Goal: Task Accomplishment & Management: Manage account settings

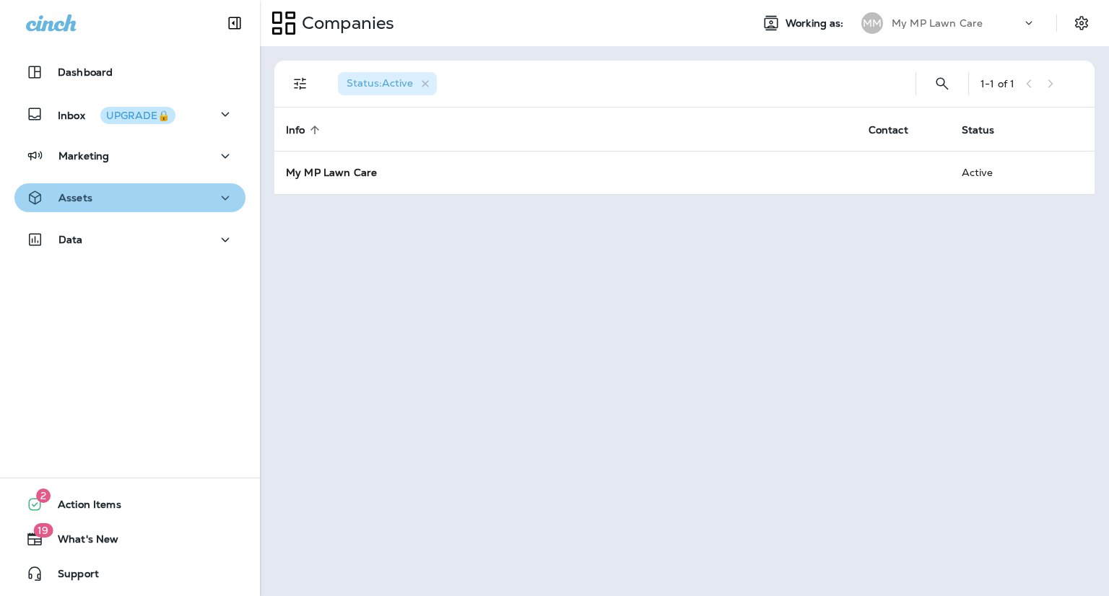
click at [196, 199] on div "Assets" at bounding box center [130, 198] width 208 height 18
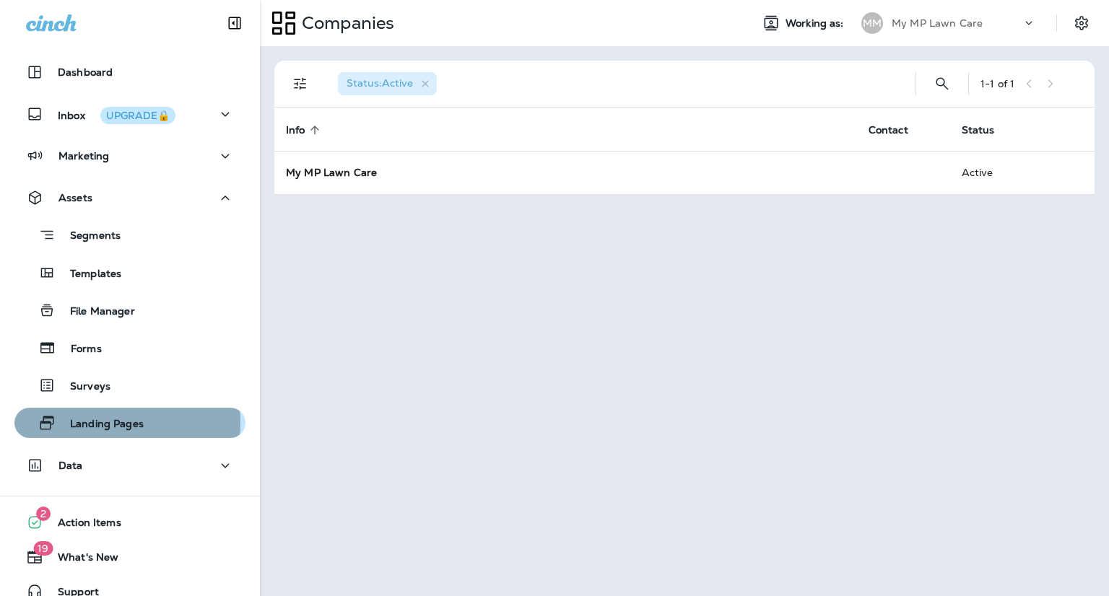
click at [113, 422] on p "Landing Pages" at bounding box center [100, 425] width 88 height 14
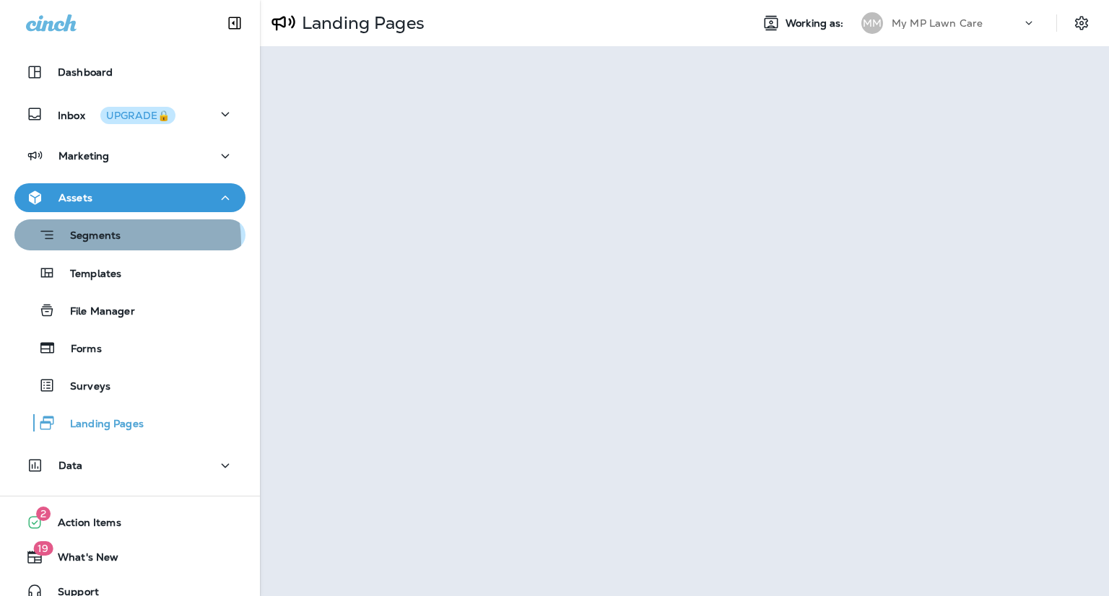
click at [105, 243] on p "Segments" at bounding box center [88, 237] width 65 height 14
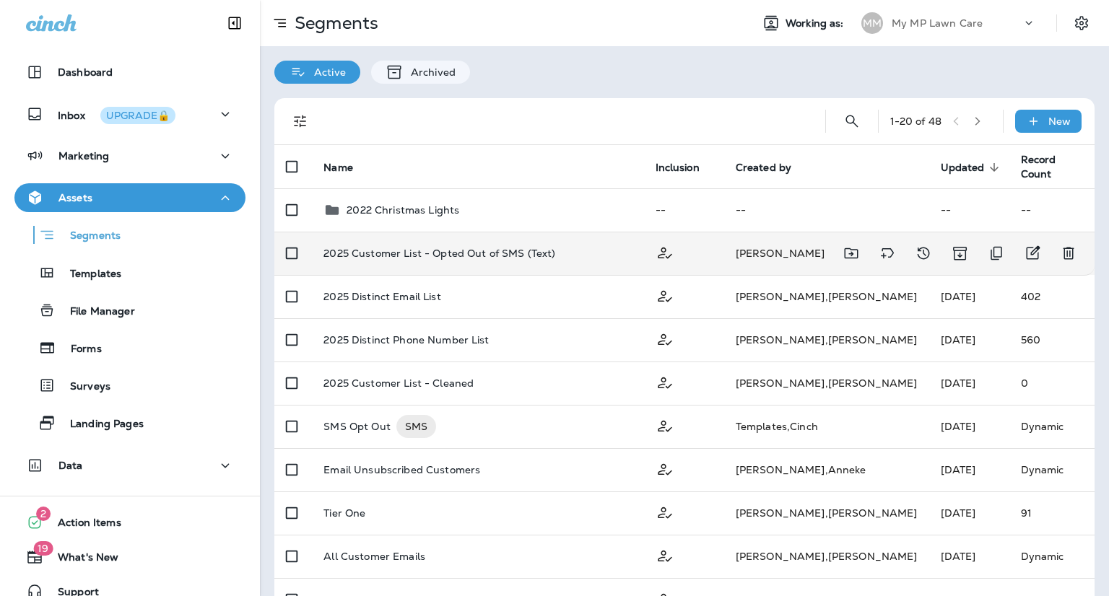
click at [436, 249] on p "2025 Customer List - Opted Out of SMS (Text)" at bounding box center [439, 254] width 232 height 12
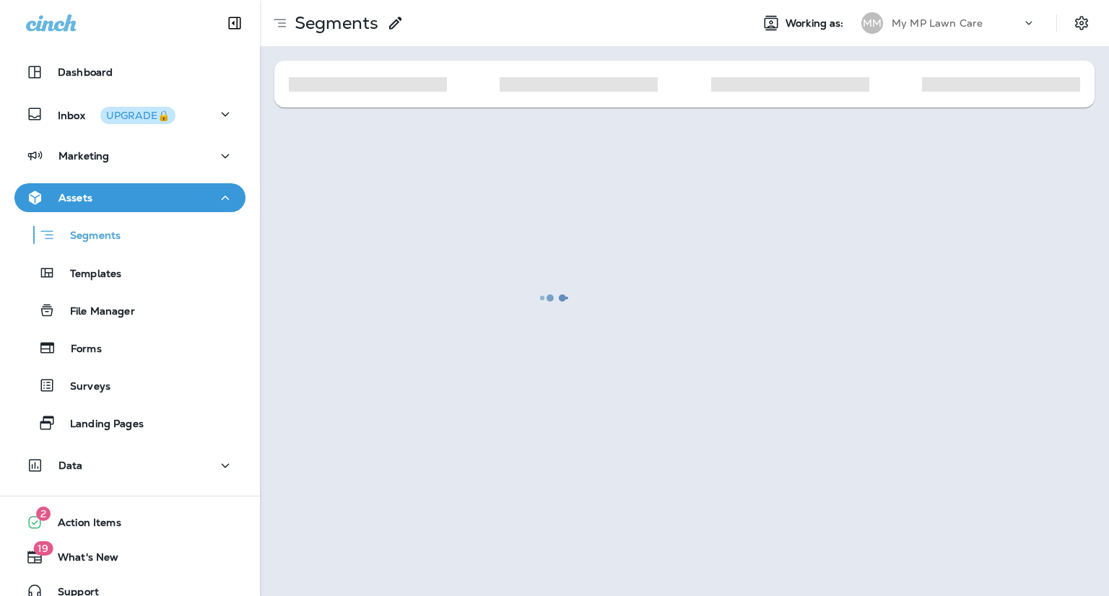
click at [436, 249] on div at bounding box center [554, 297] width 1106 height 593
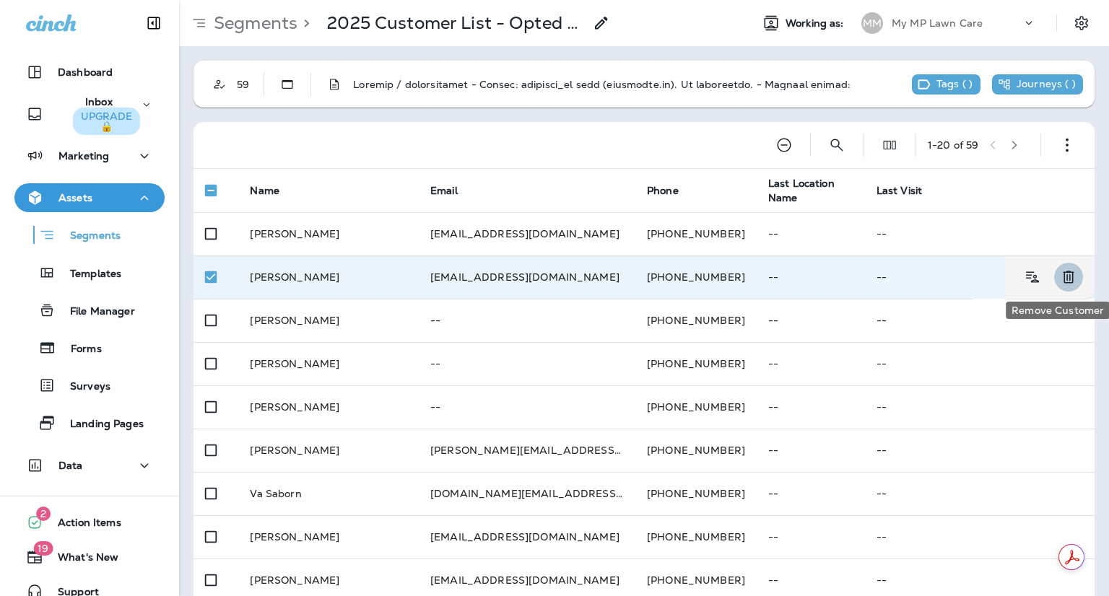
click at [1062, 276] on icon "Remove Customer" at bounding box center [1067, 277] width 11 height 12
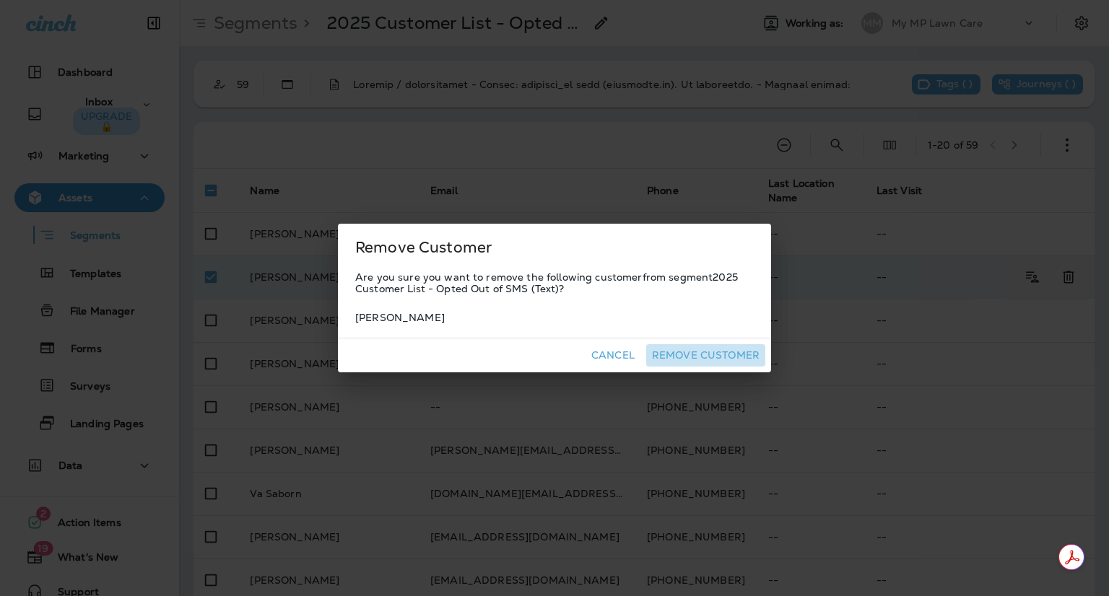
click at [739, 356] on button "Remove Customer" at bounding box center [705, 355] width 119 height 22
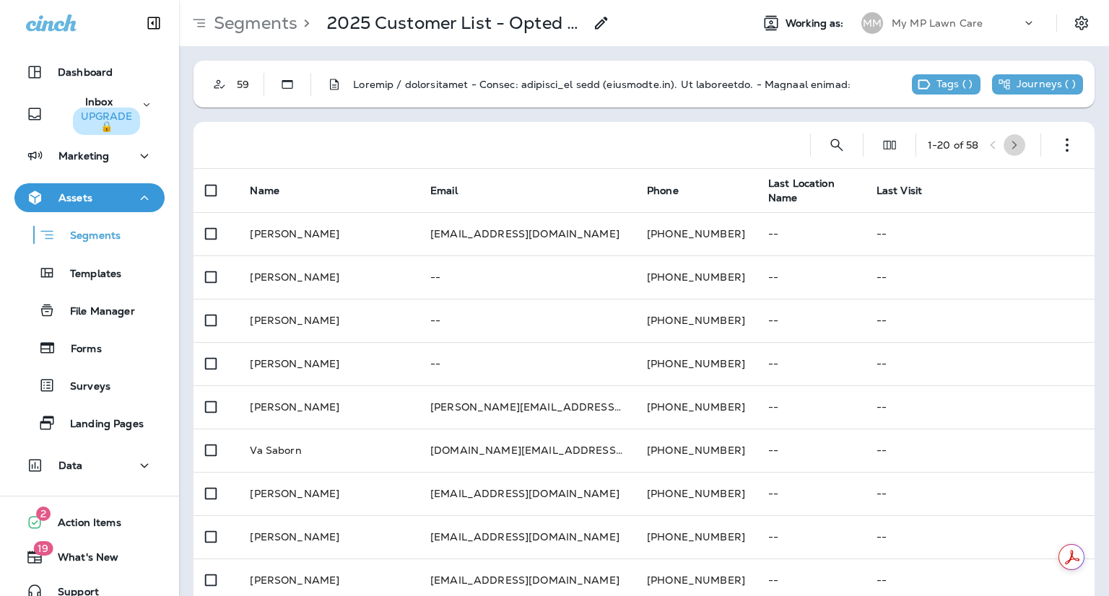
click at [1009, 146] on icon "button" at bounding box center [1014, 145] width 10 height 10
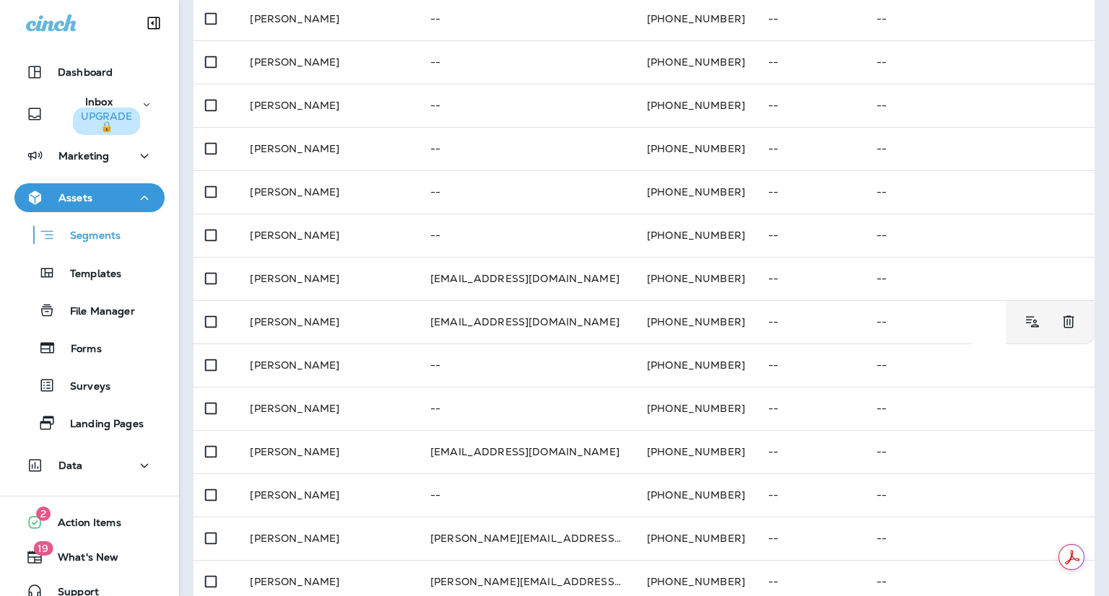
scroll to position [218, 0]
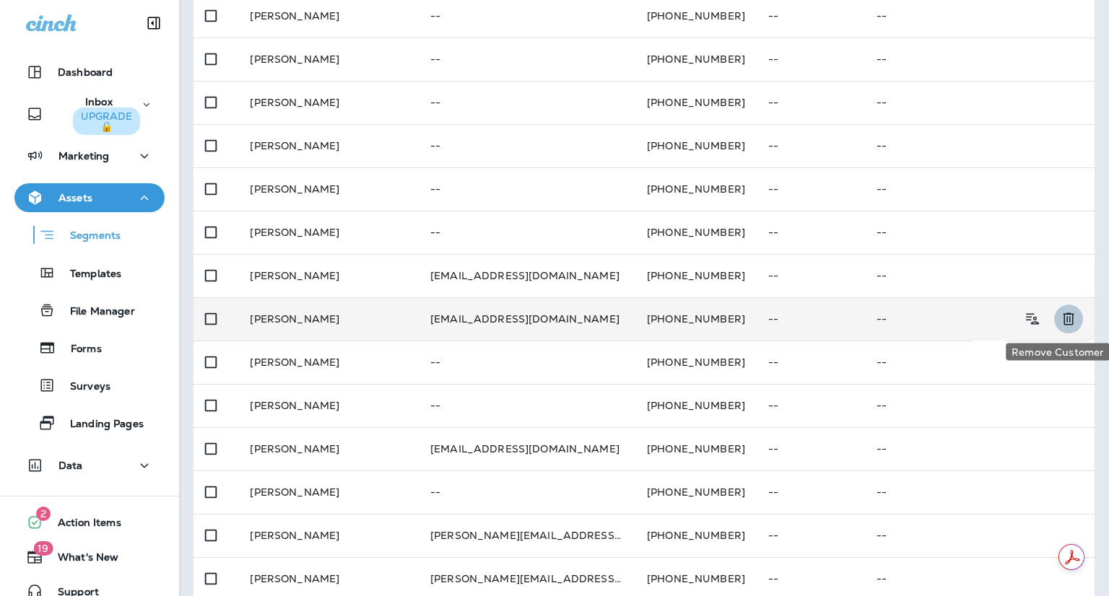
click at [1060, 318] on icon "Remove Customer" at bounding box center [1068, 318] width 17 height 17
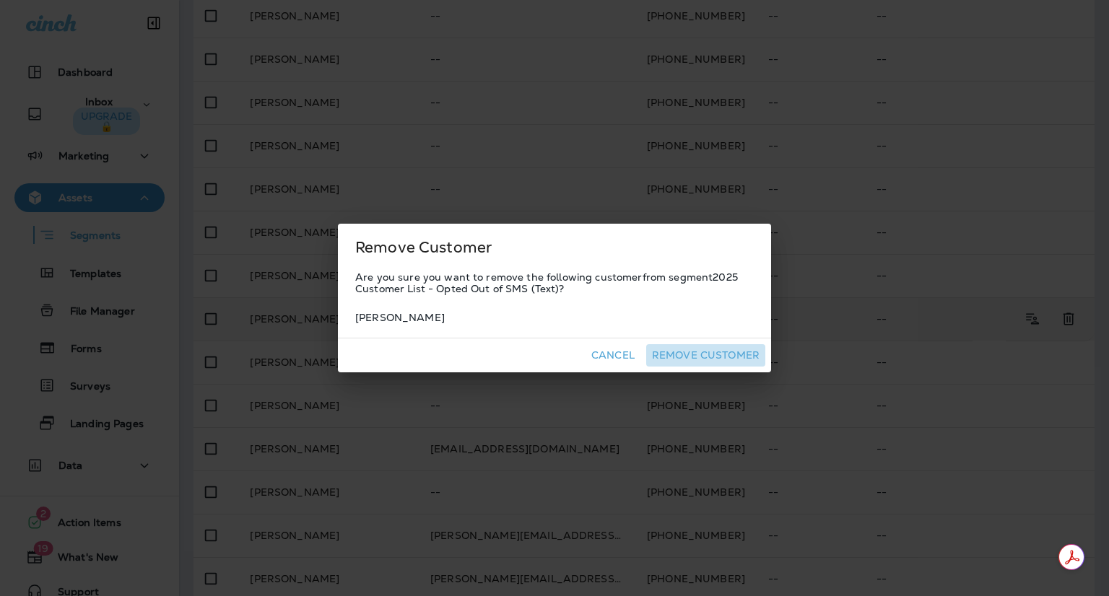
click at [734, 353] on button "Remove Customer" at bounding box center [705, 355] width 119 height 22
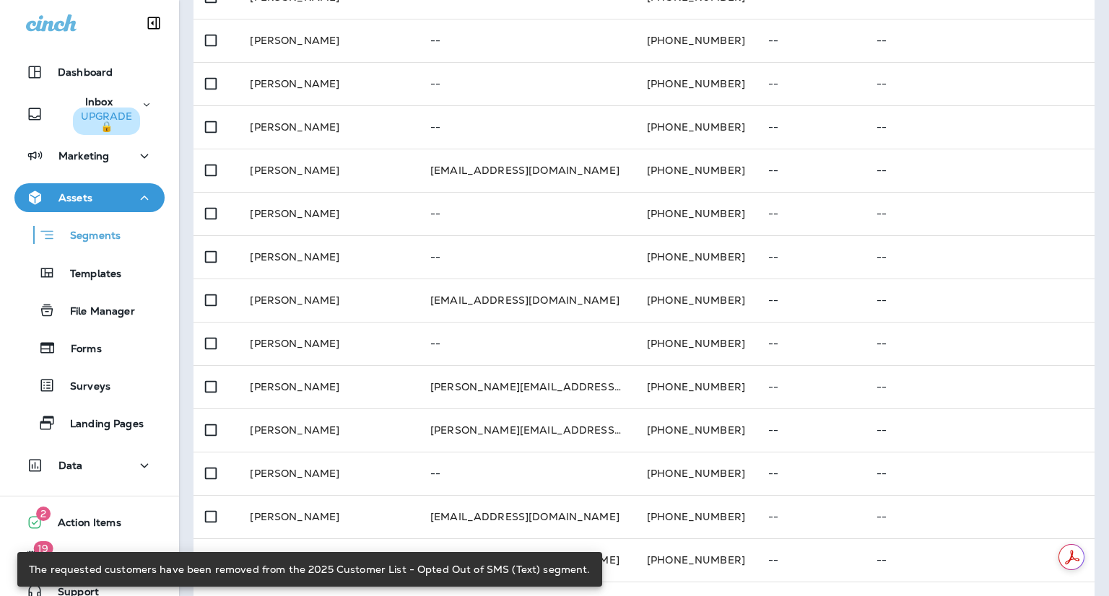
scroll to position [326, 0]
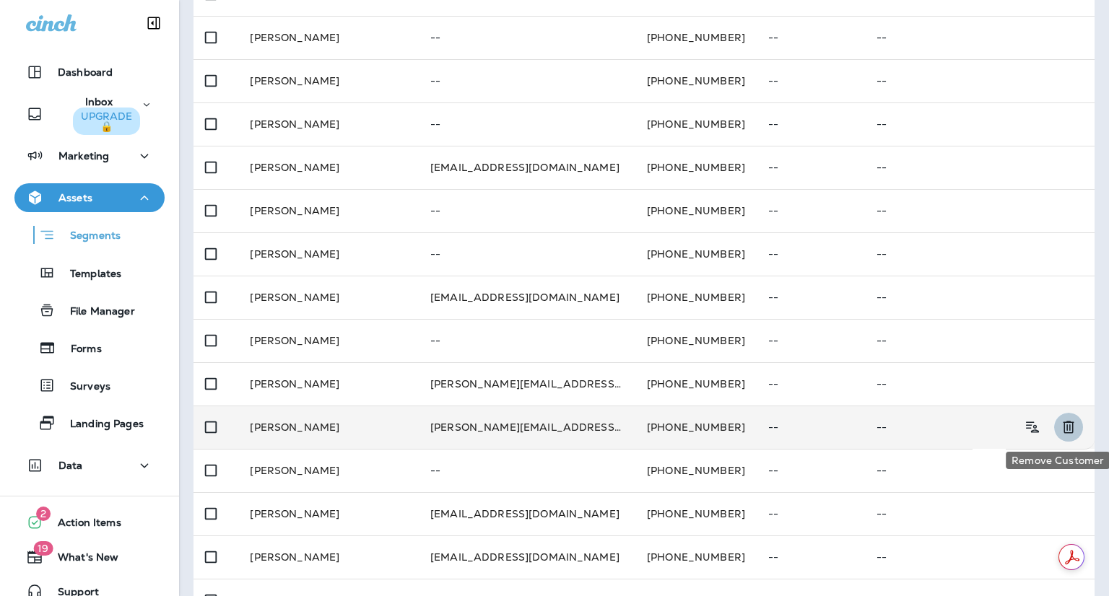
click at [1060, 422] on icon "Remove Customer" at bounding box center [1068, 427] width 17 height 17
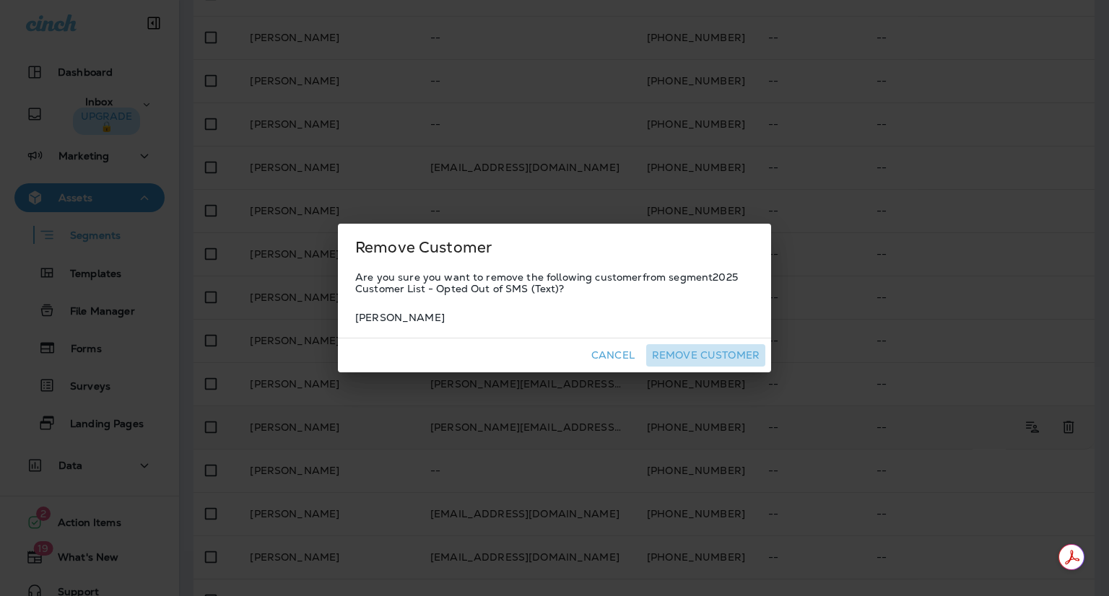
click at [733, 351] on button "Remove Customer" at bounding box center [705, 355] width 119 height 22
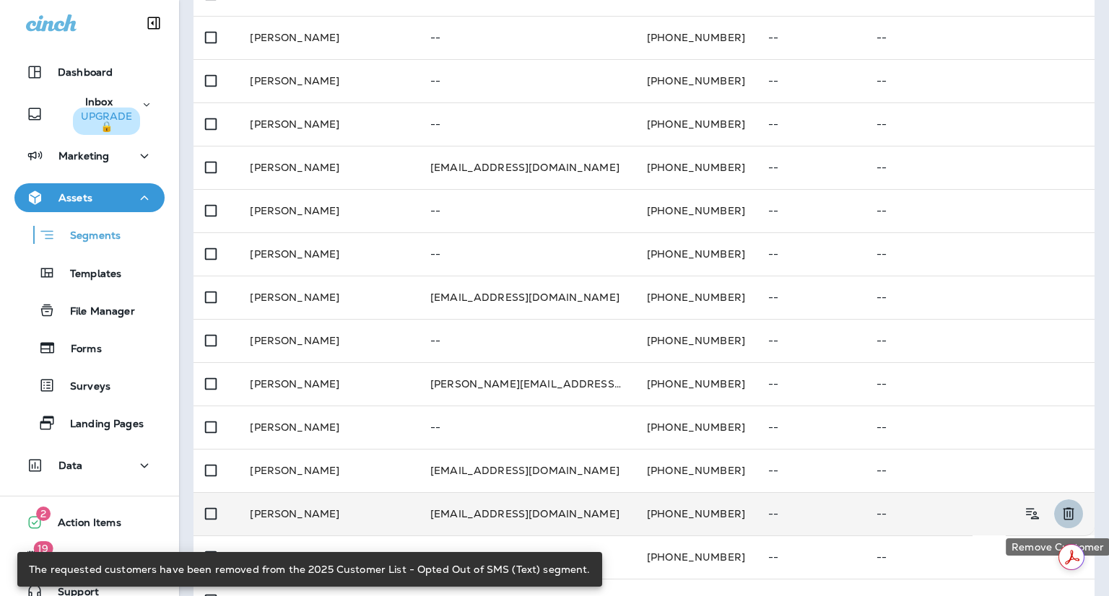
click at [1060, 512] on icon "Remove Customer" at bounding box center [1068, 513] width 17 height 17
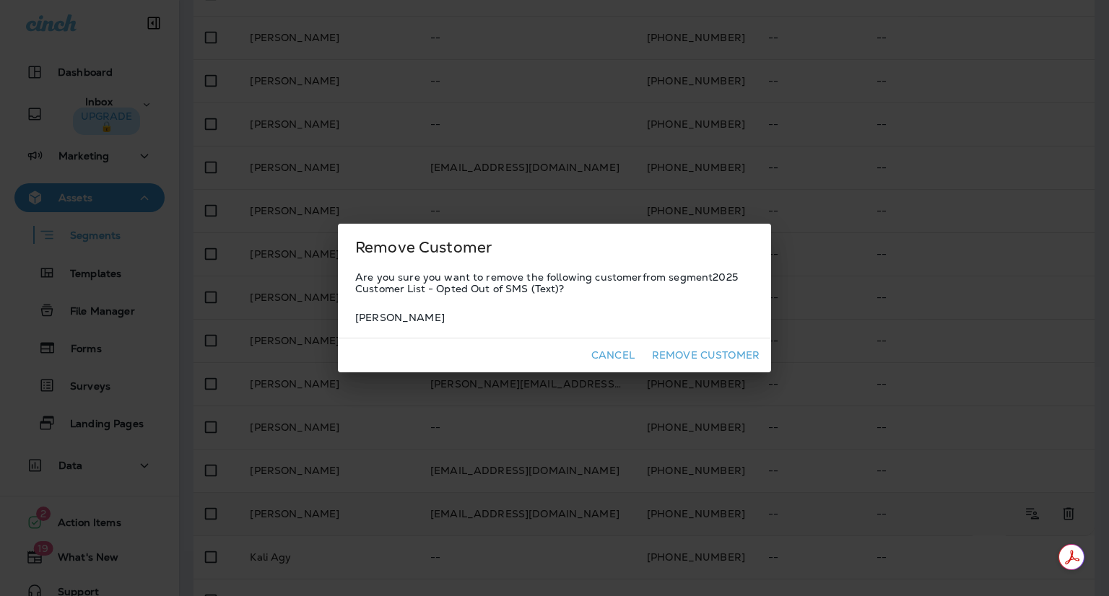
click at [708, 356] on button "Remove Customer" at bounding box center [705, 355] width 119 height 22
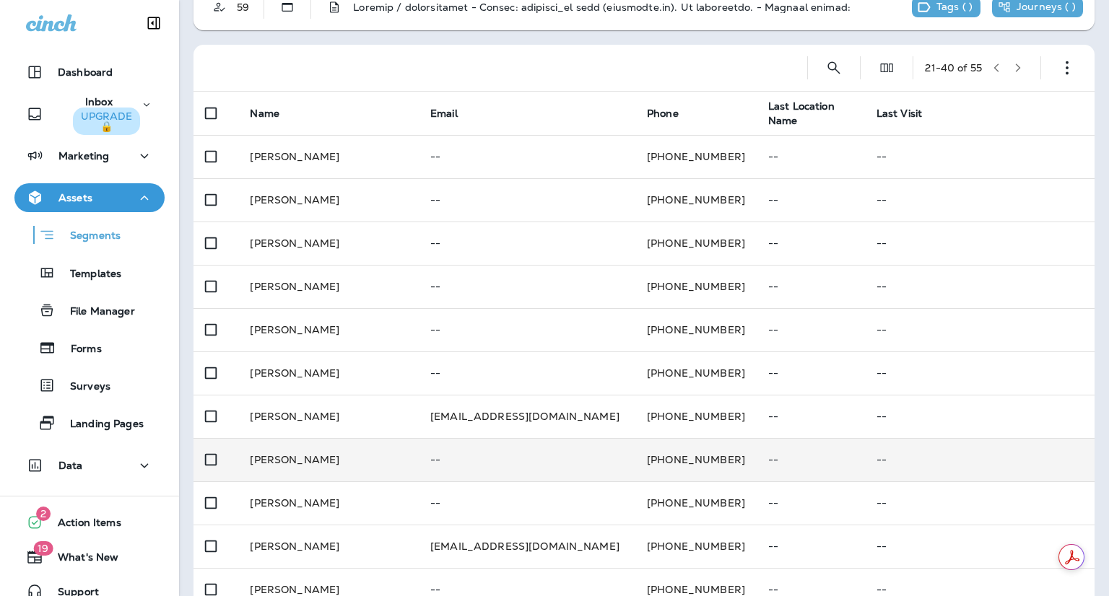
scroll to position [0, 0]
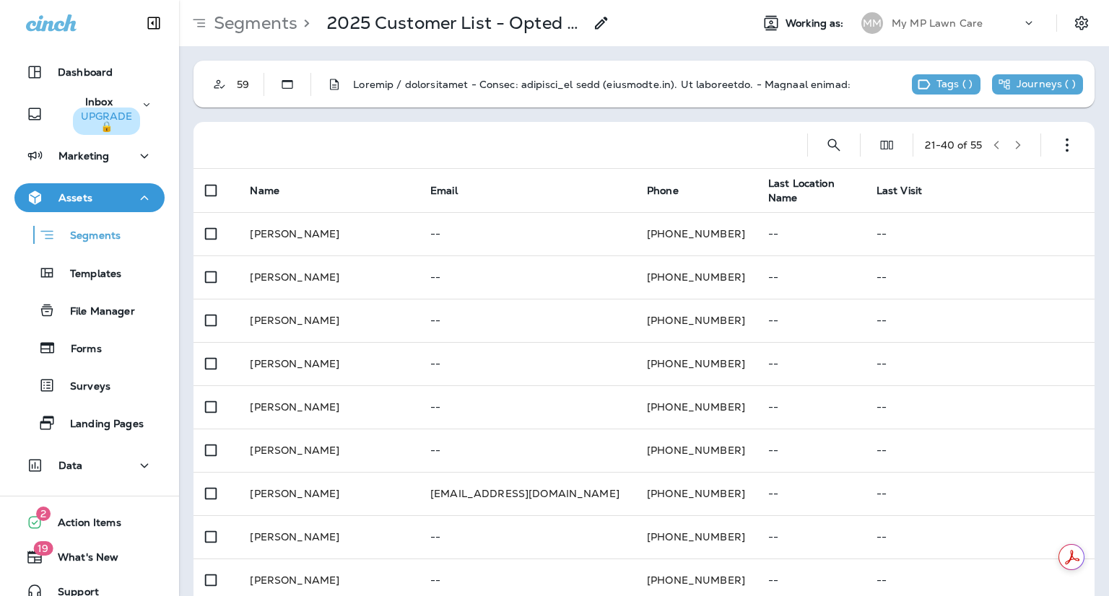
click at [1013, 149] on icon "button" at bounding box center [1018, 145] width 10 height 10
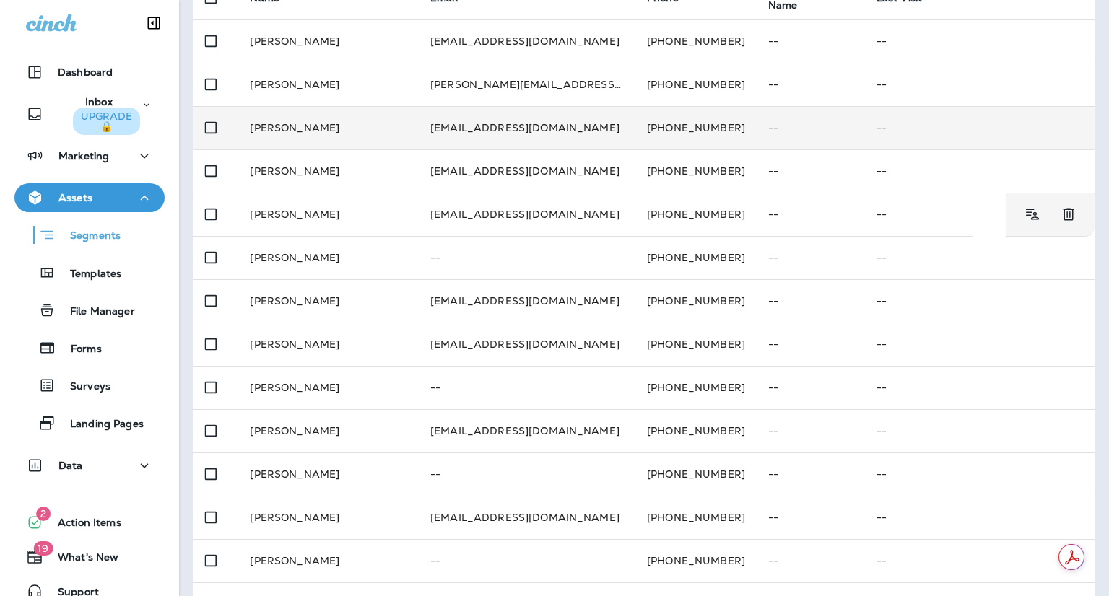
scroll to position [198, 0]
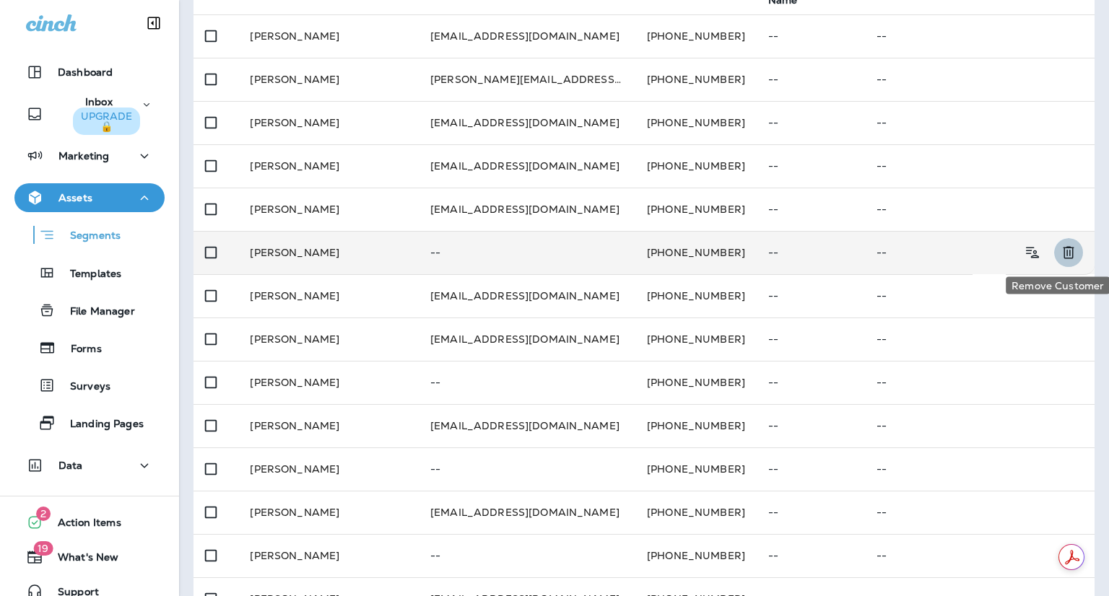
click at [1060, 257] on icon "Remove Customer" at bounding box center [1068, 252] width 17 height 17
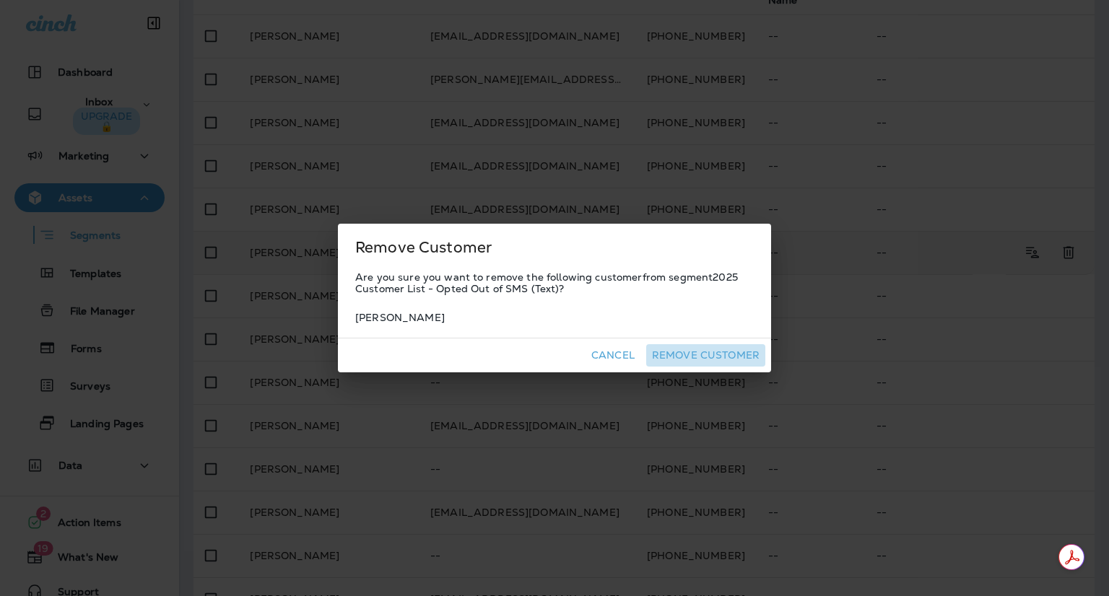
click at [720, 350] on button "Remove Customer" at bounding box center [705, 355] width 119 height 22
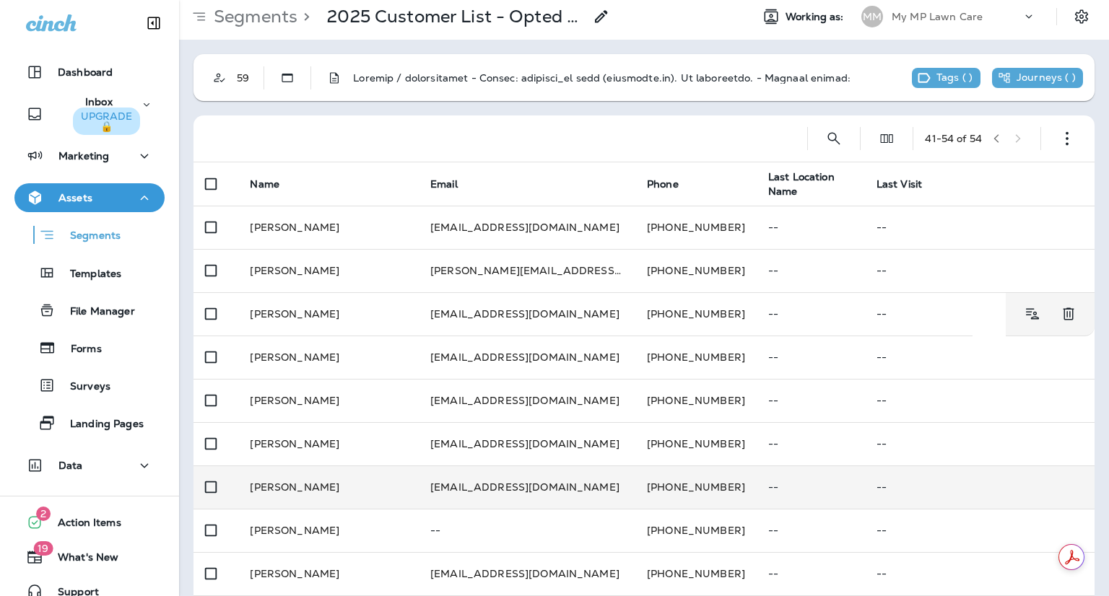
scroll to position [0, 0]
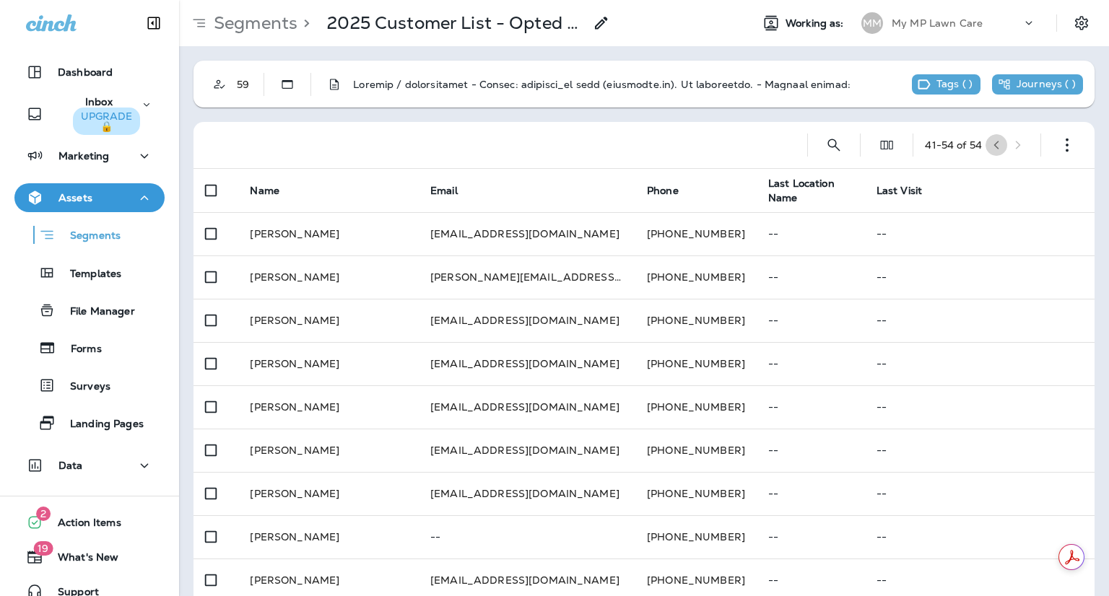
click at [994, 144] on icon "button" at bounding box center [996, 145] width 5 height 9
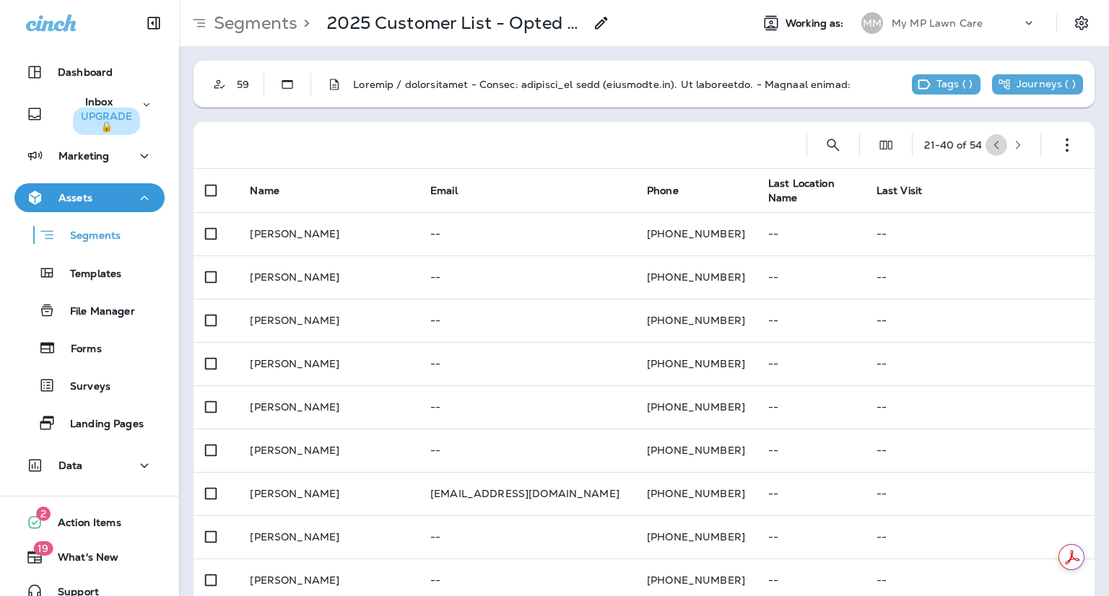
click at [991, 144] on icon "button" at bounding box center [996, 145] width 10 height 10
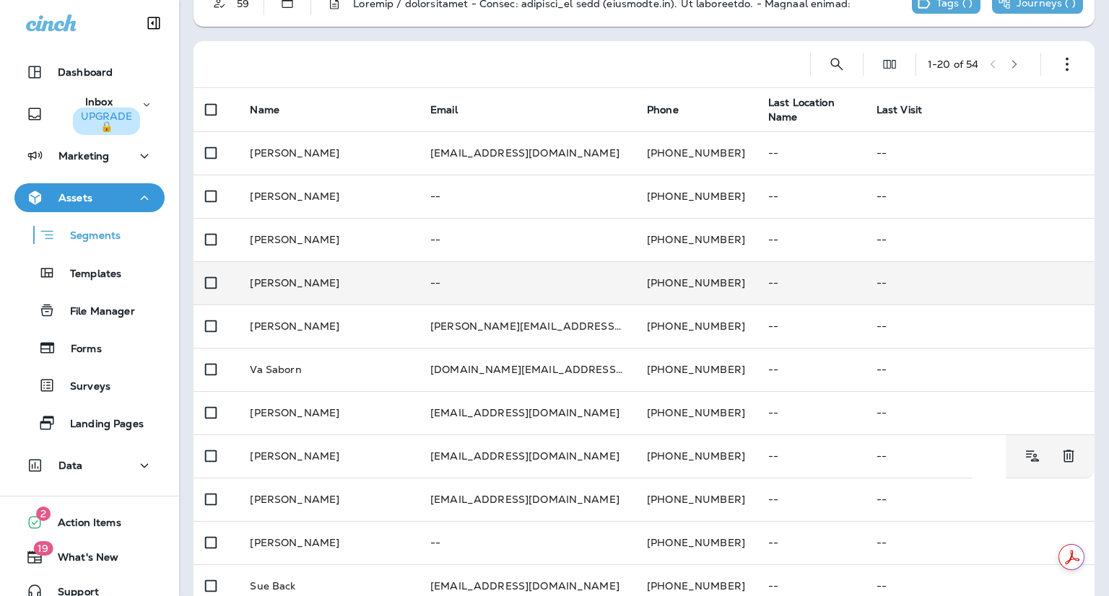
scroll to position [79, 0]
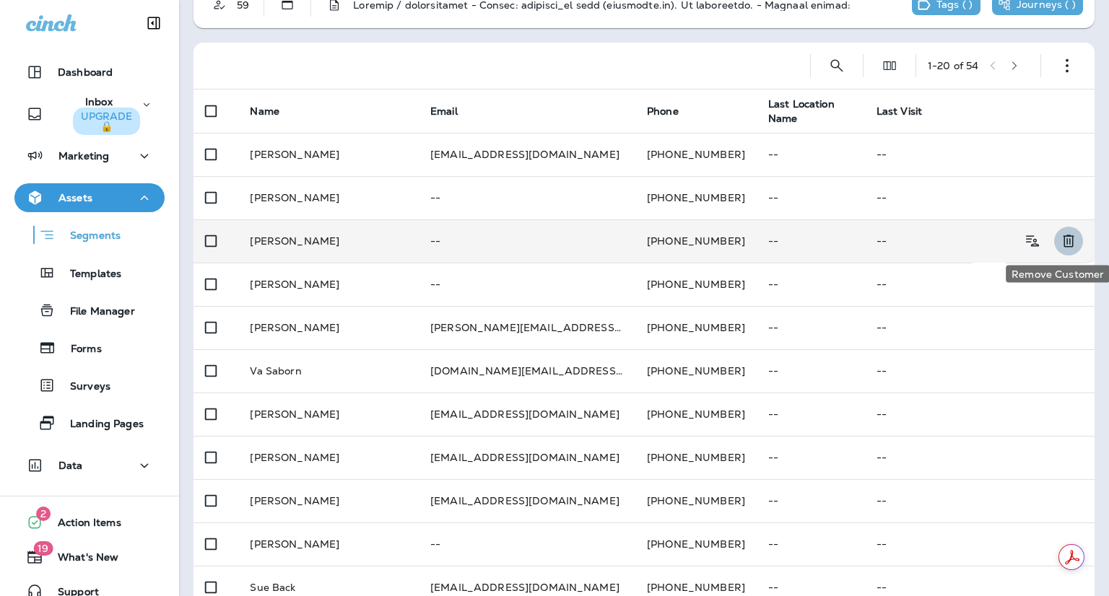
click at [1060, 247] on icon "Remove Customer" at bounding box center [1068, 240] width 17 height 17
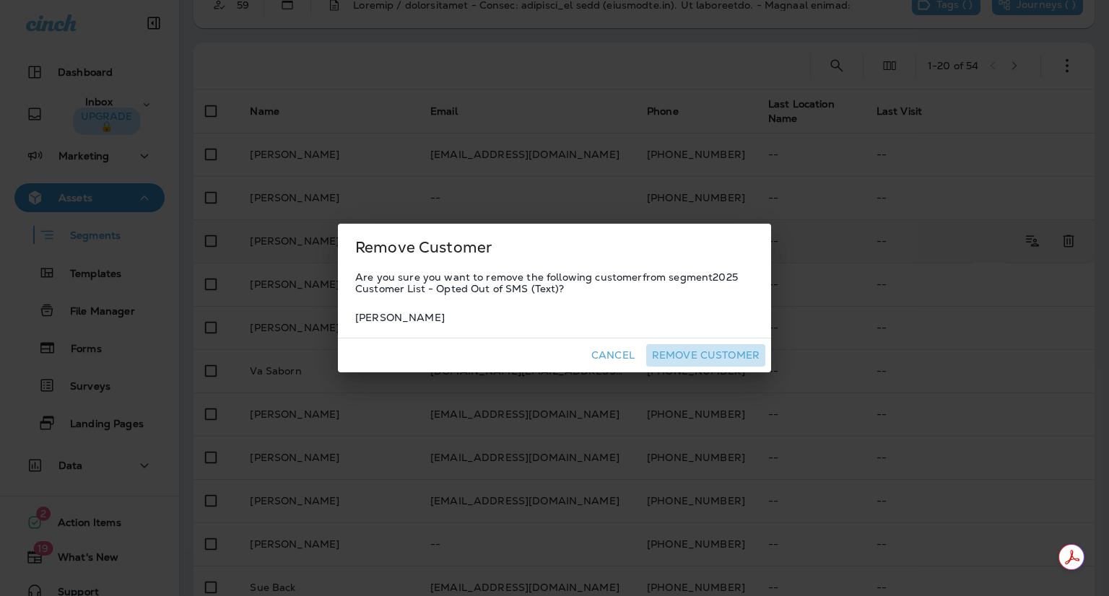
click at [712, 354] on button "Remove Customer" at bounding box center [705, 355] width 119 height 22
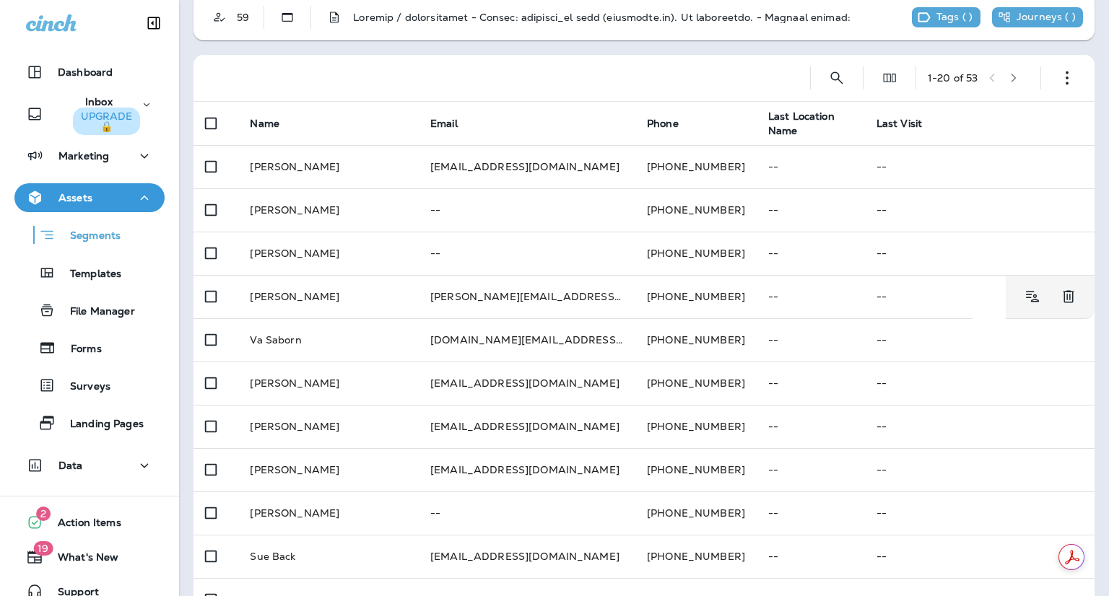
scroll to position [0, 0]
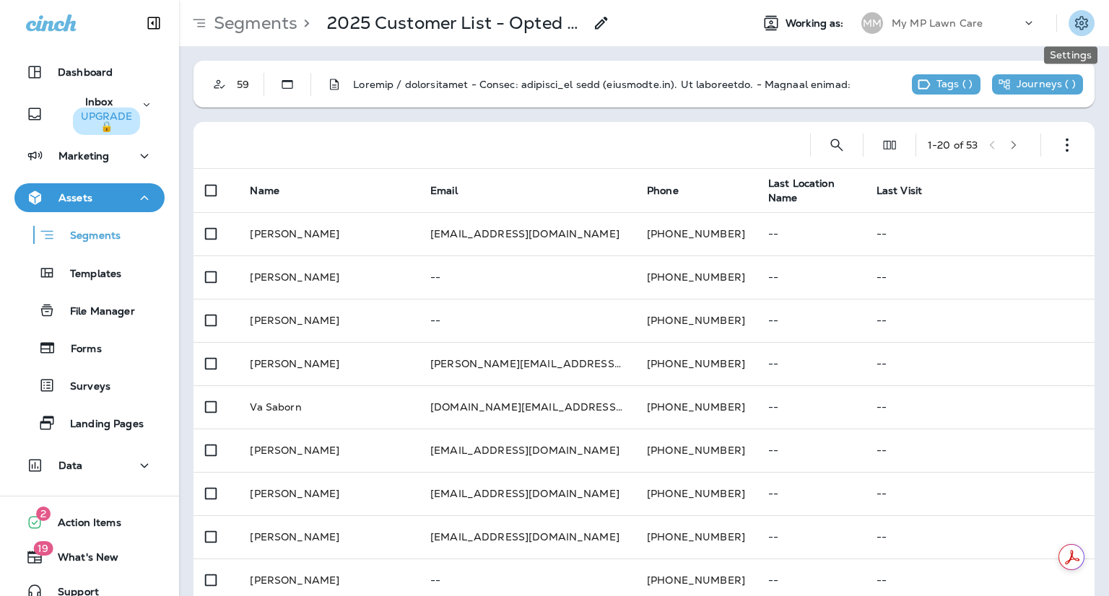
click at [1075, 17] on icon "Settings" at bounding box center [1081, 23] width 13 height 14
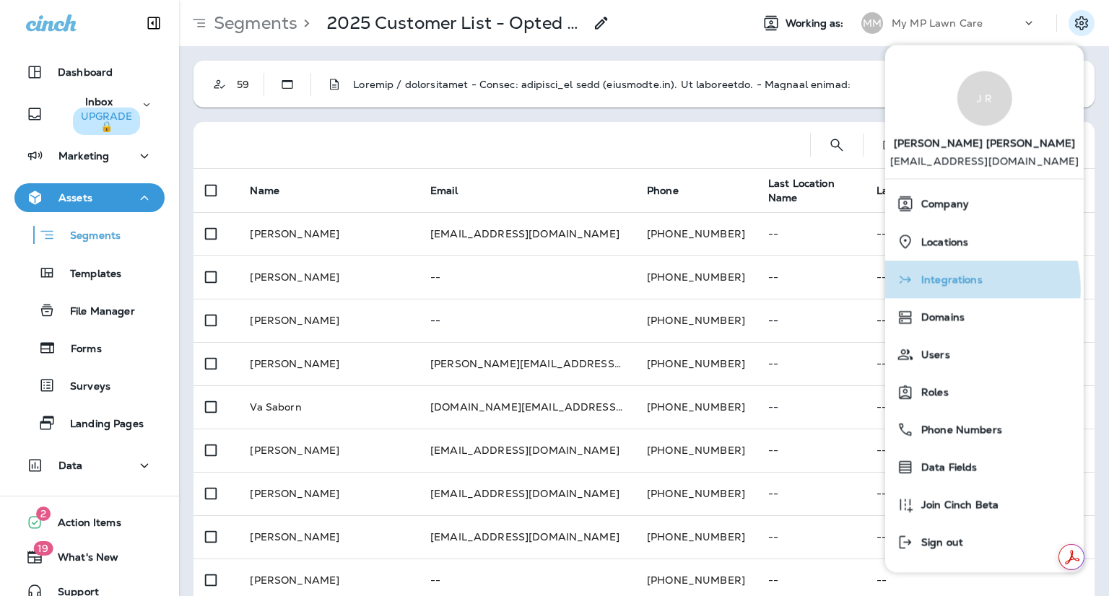
click at [955, 289] on div "Integrations" at bounding box center [984, 279] width 187 height 29
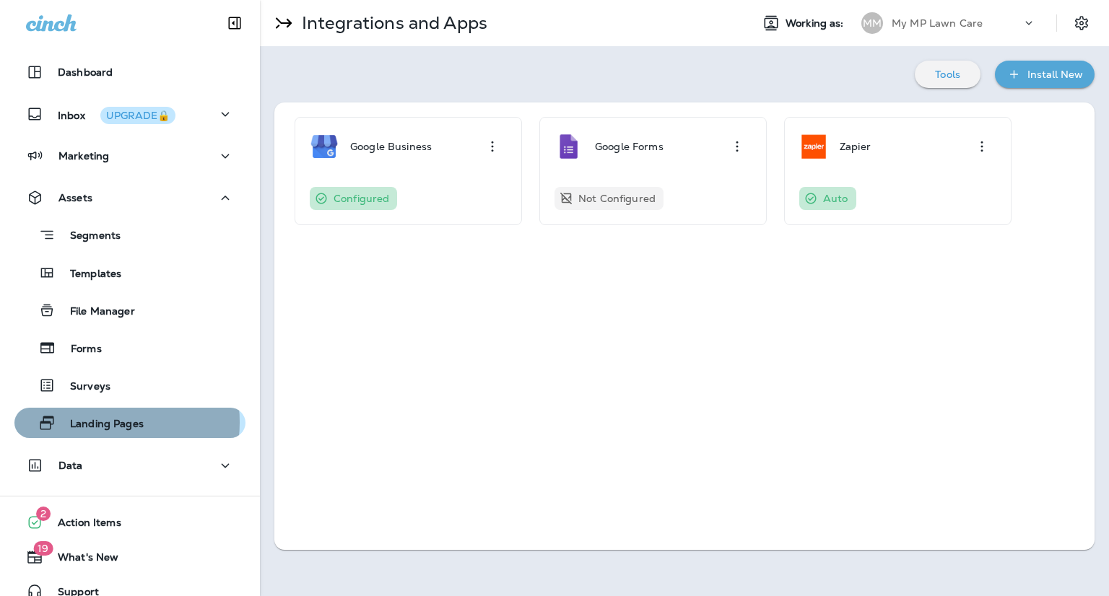
click at [92, 422] on p "Landing Pages" at bounding box center [100, 425] width 88 height 14
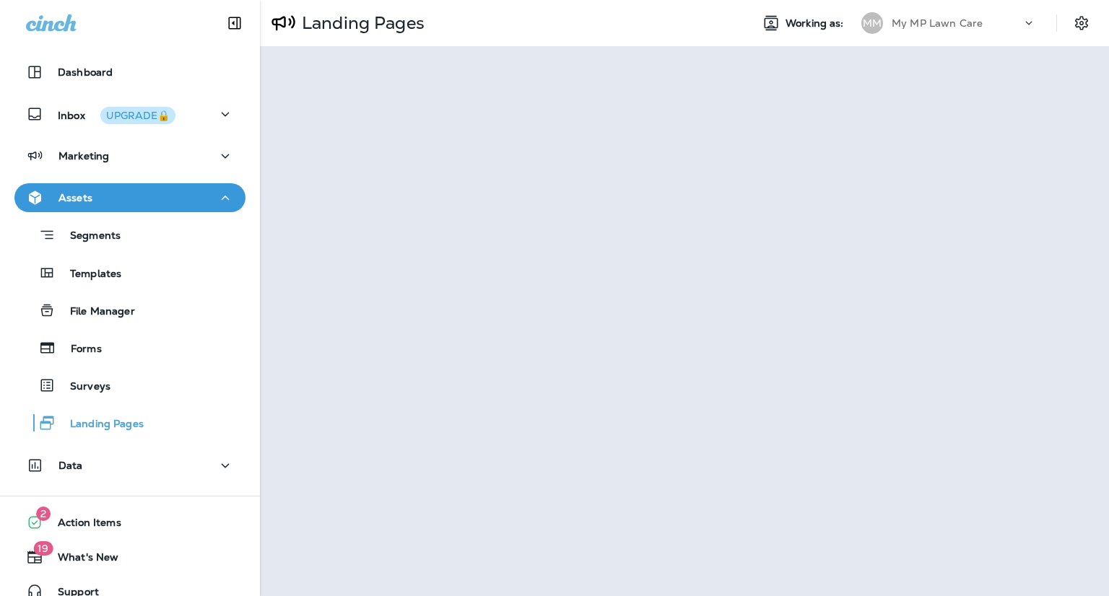
scroll to position [18, 0]
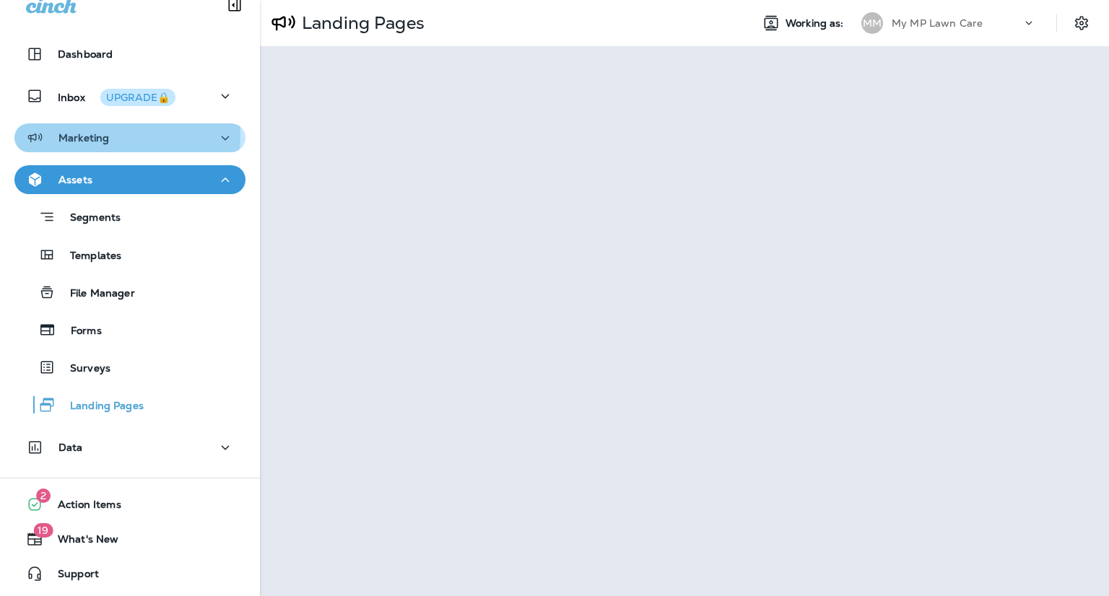
click at [113, 134] on div "Marketing" at bounding box center [130, 138] width 208 height 18
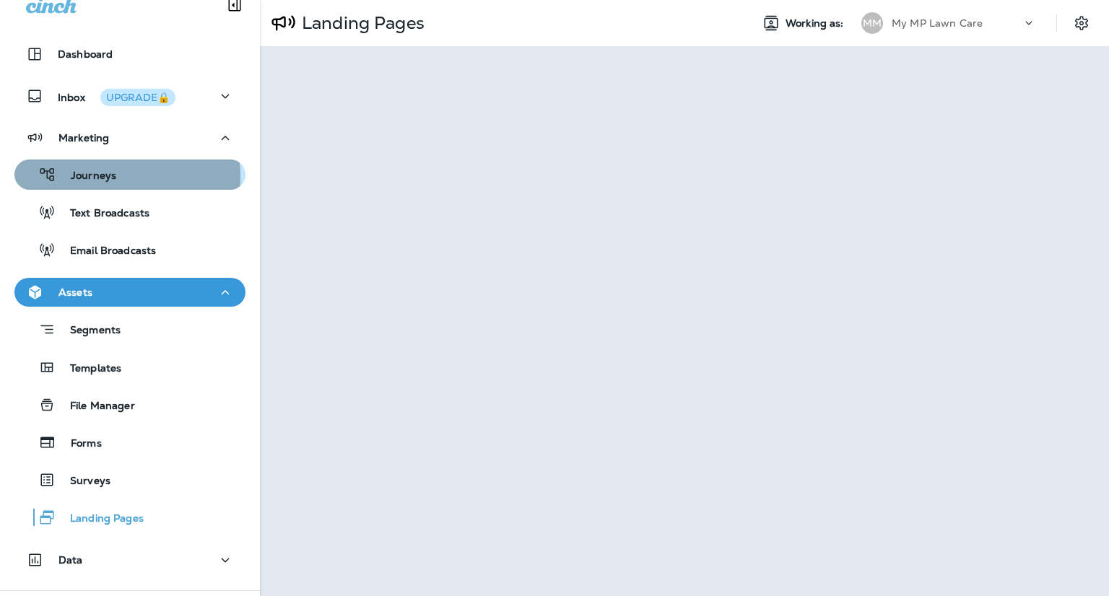
click at [107, 176] on p "Journeys" at bounding box center [86, 177] width 60 height 14
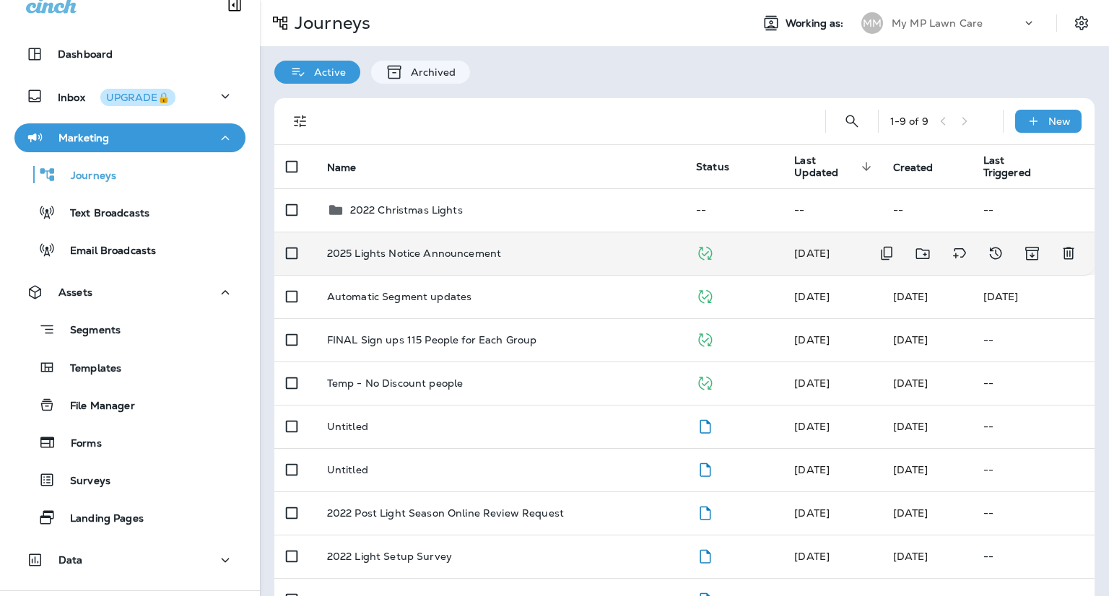
click at [454, 262] on td "2025 Lights Notice Announcement" at bounding box center [499, 253] width 369 height 43
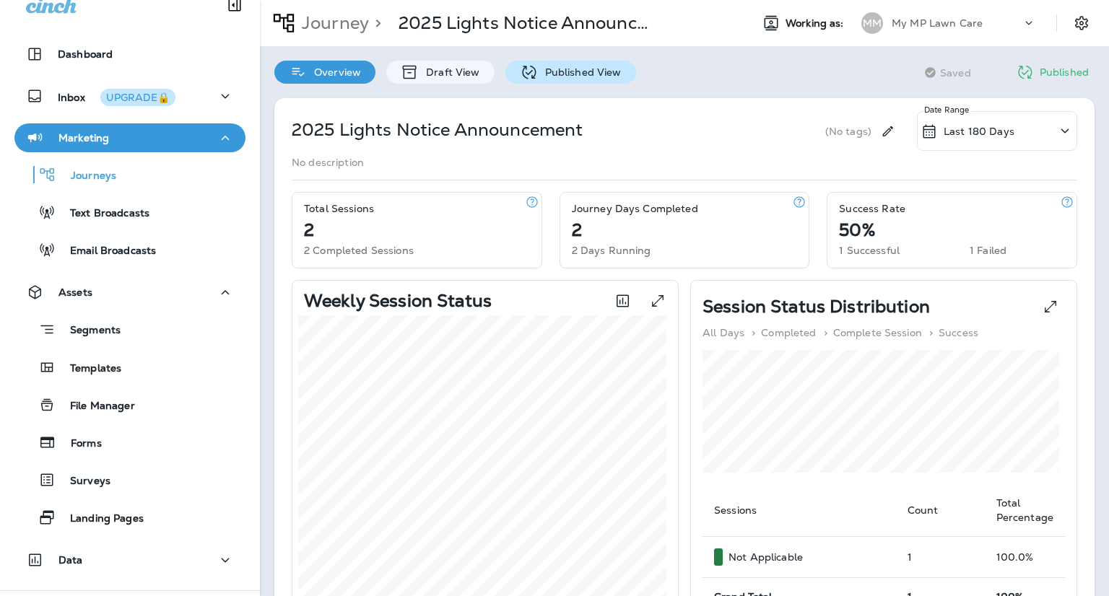
click at [567, 71] on p "Published View" at bounding box center [580, 72] width 84 height 12
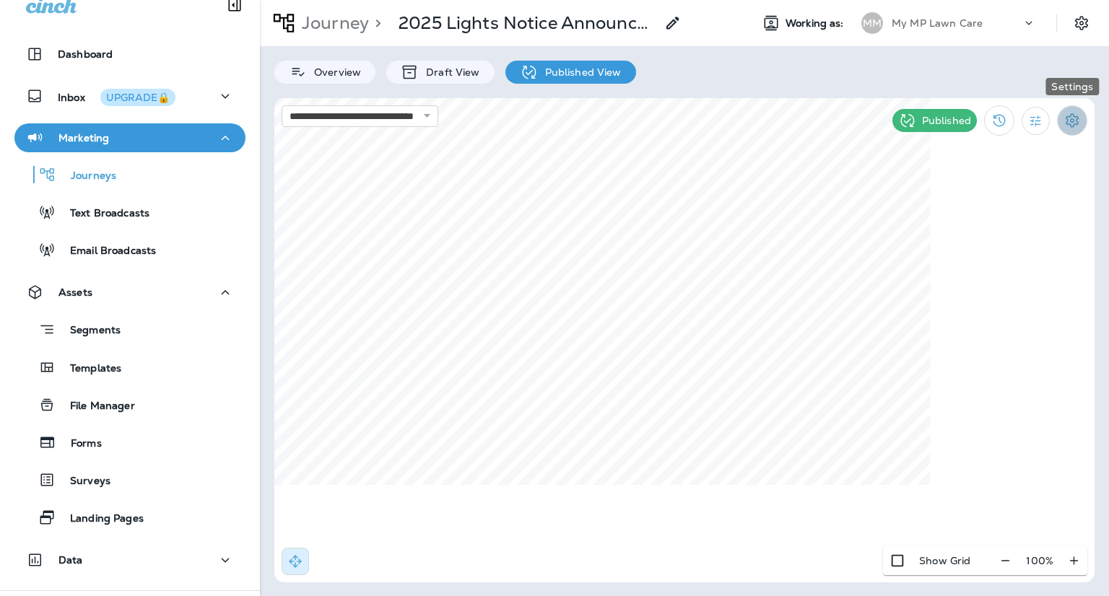
click at [1077, 126] on icon "Settings" at bounding box center [1071, 120] width 17 height 17
click at [653, 214] on div at bounding box center [554, 298] width 1109 height 596
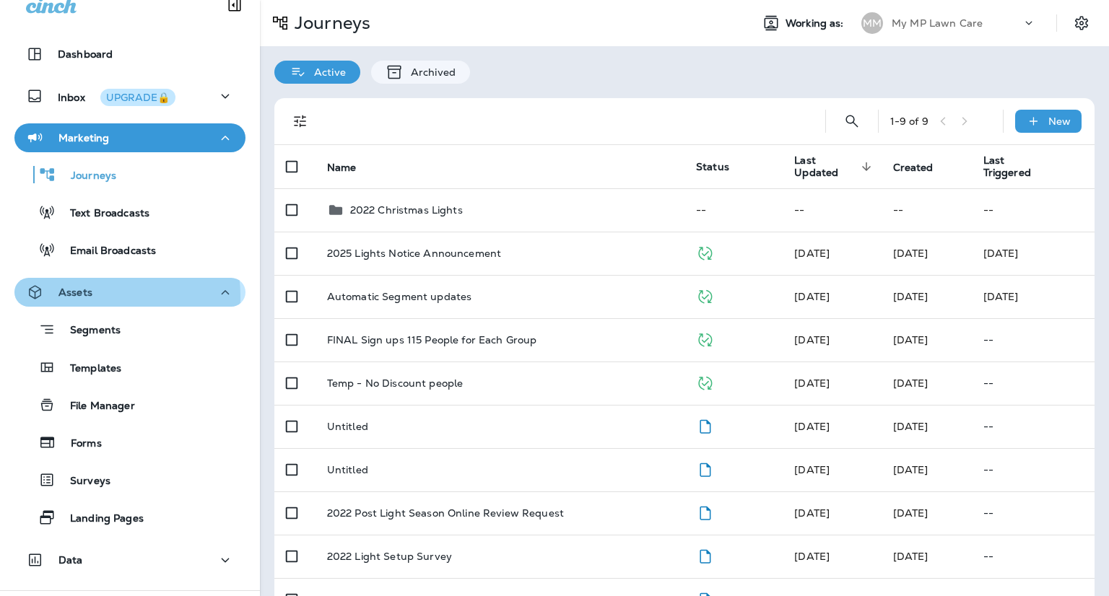
click at [90, 296] on p "Assets" at bounding box center [75, 293] width 34 height 12
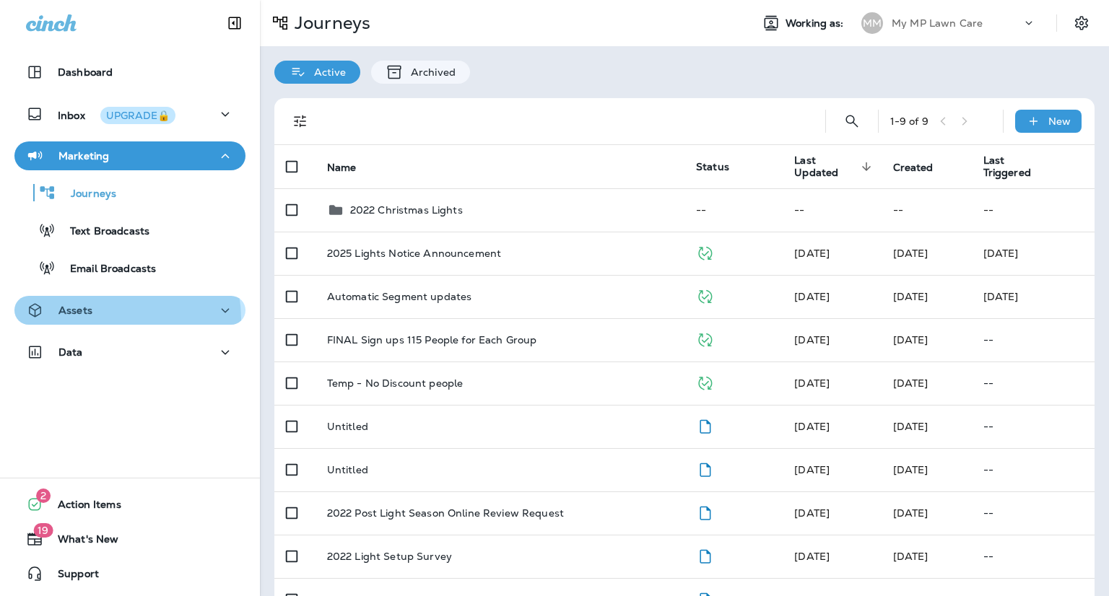
click at [116, 318] on div "Assets" at bounding box center [130, 311] width 208 height 18
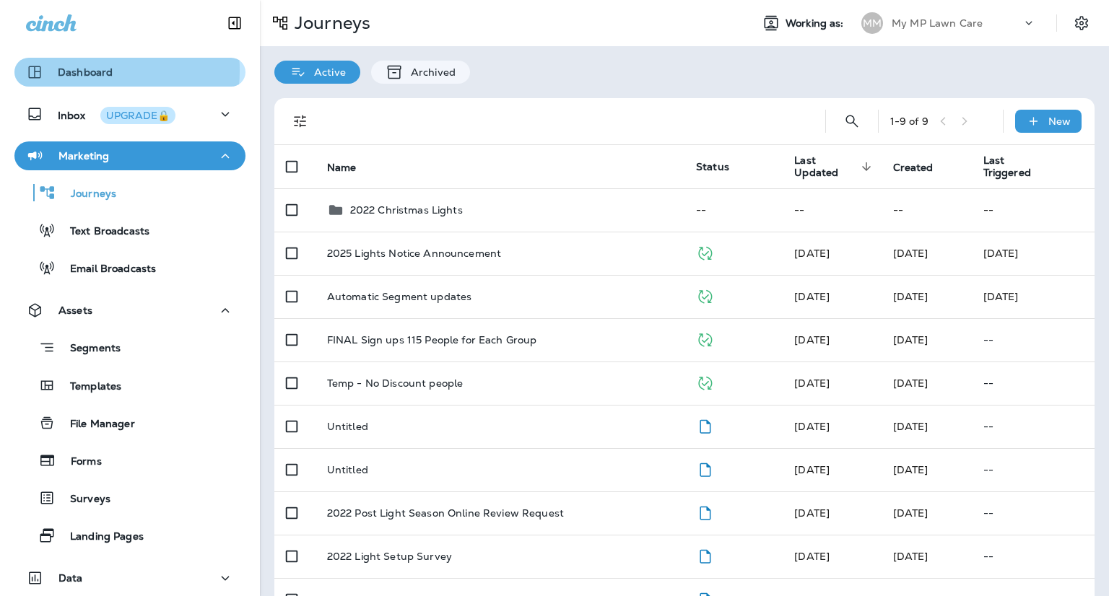
click at [74, 71] on p "Dashboard" at bounding box center [85, 72] width 55 height 12
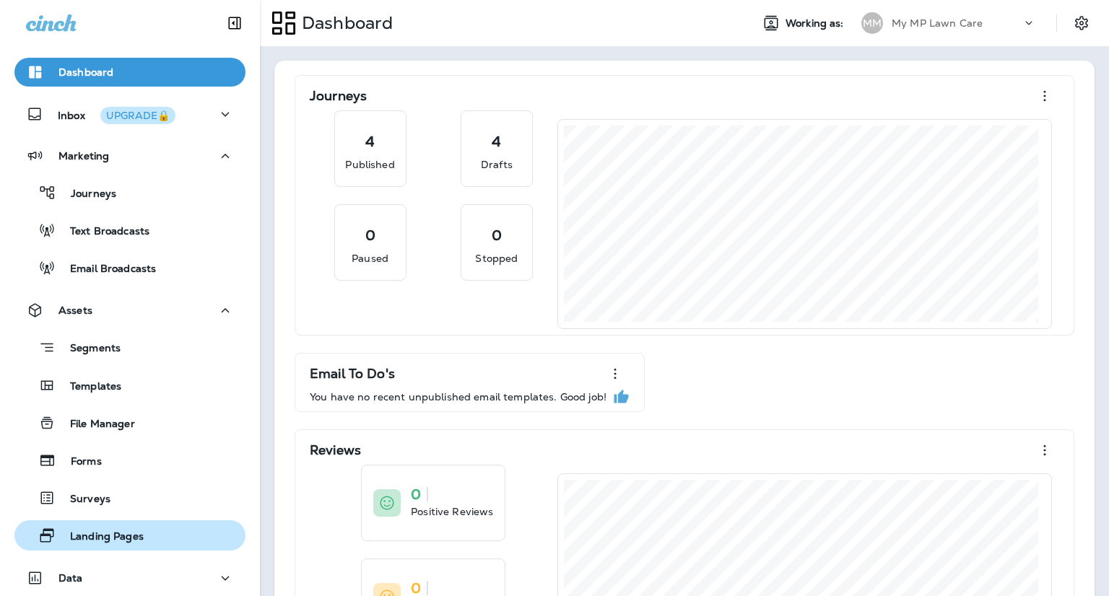
click at [108, 531] on p "Landing Pages" at bounding box center [100, 538] width 88 height 14
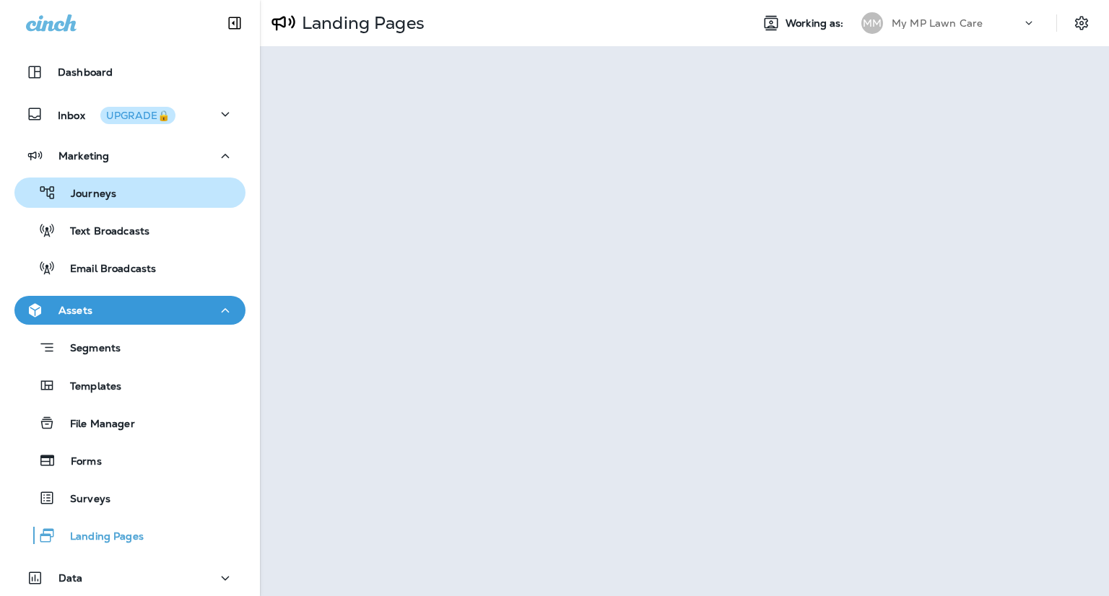
click at [113, 196] on p "Journeys" at bounding box center [86, 195] width 60 height 14
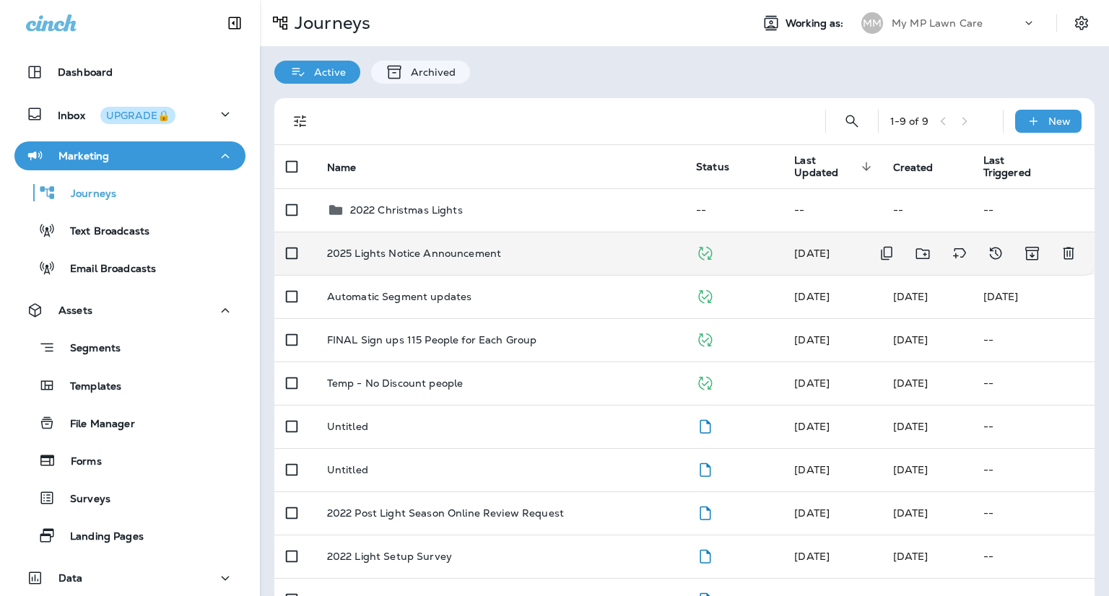
click at [497, 258] on p "2025 Lights Notice Announcement" at bounding box center [414, 254] width 174 height 12
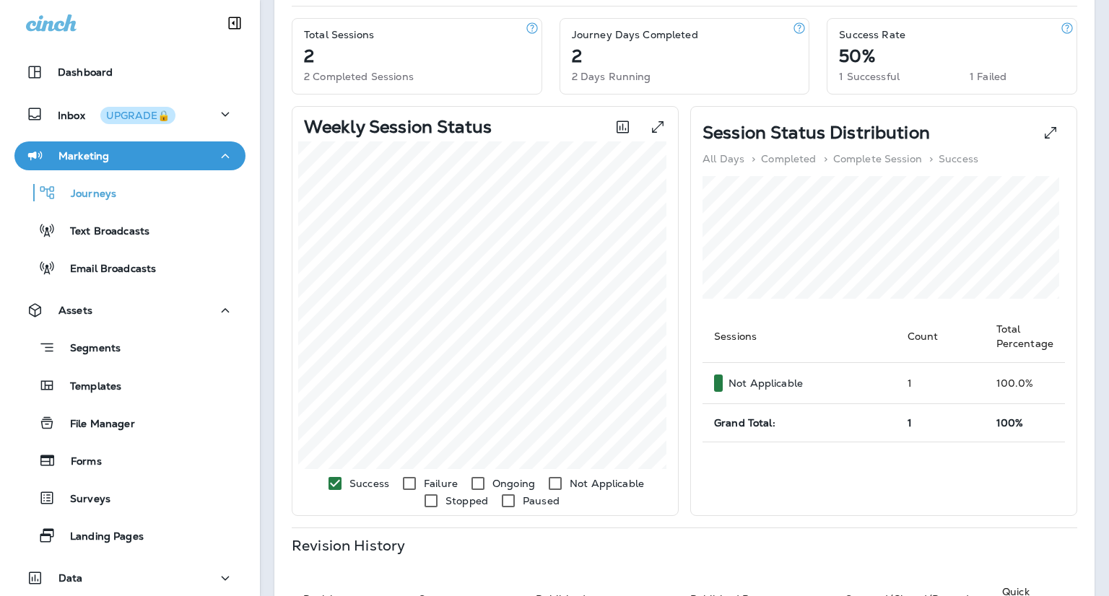
scroll to position [61, 0]
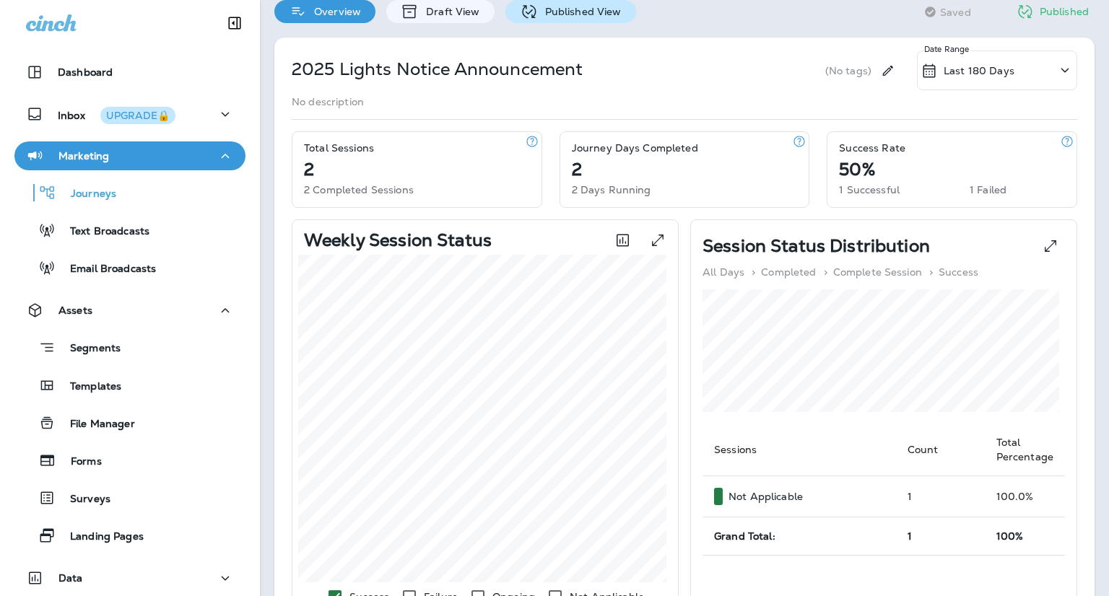
click at [567, 6] on p "Published View" at bounding box center [580, 12] width 84 height 12
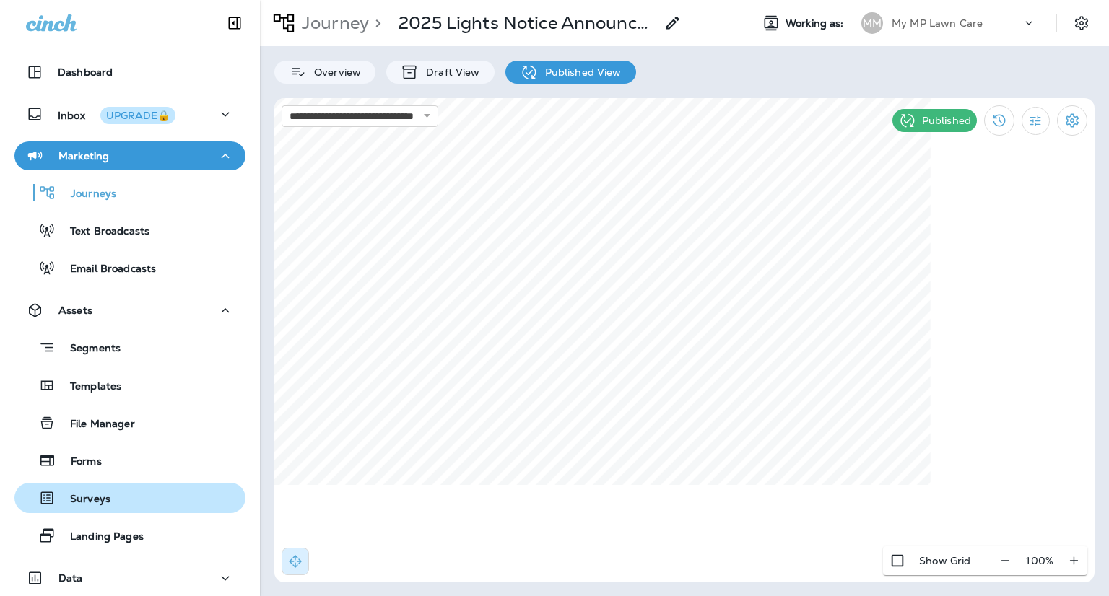
scroll to position [38, 0]
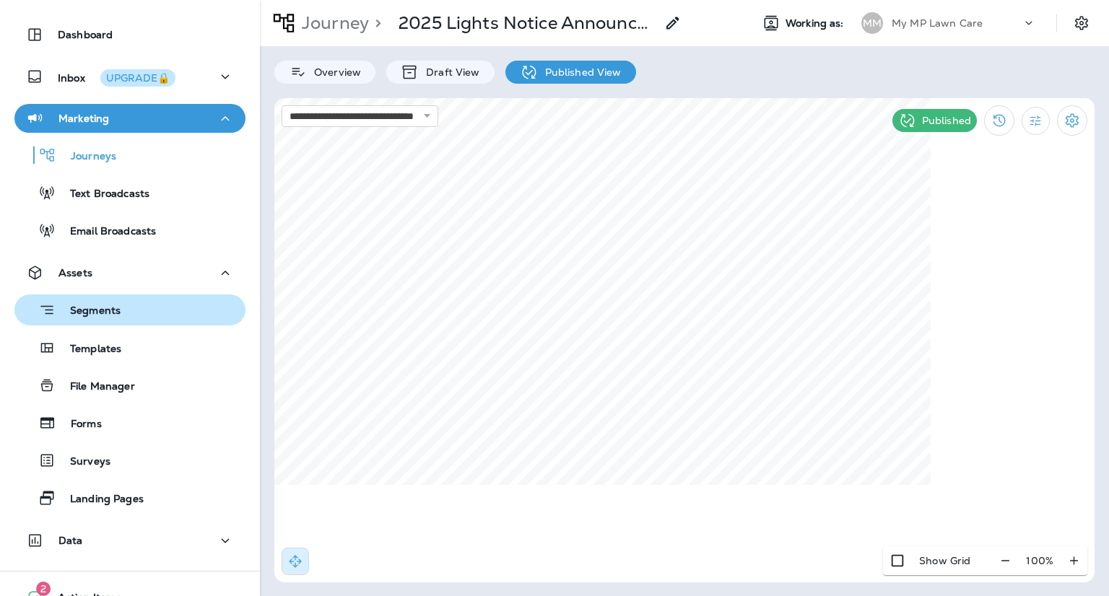
click at [110, 313] on p "Segments" at bounding box center [88, 312] width 65 height 14
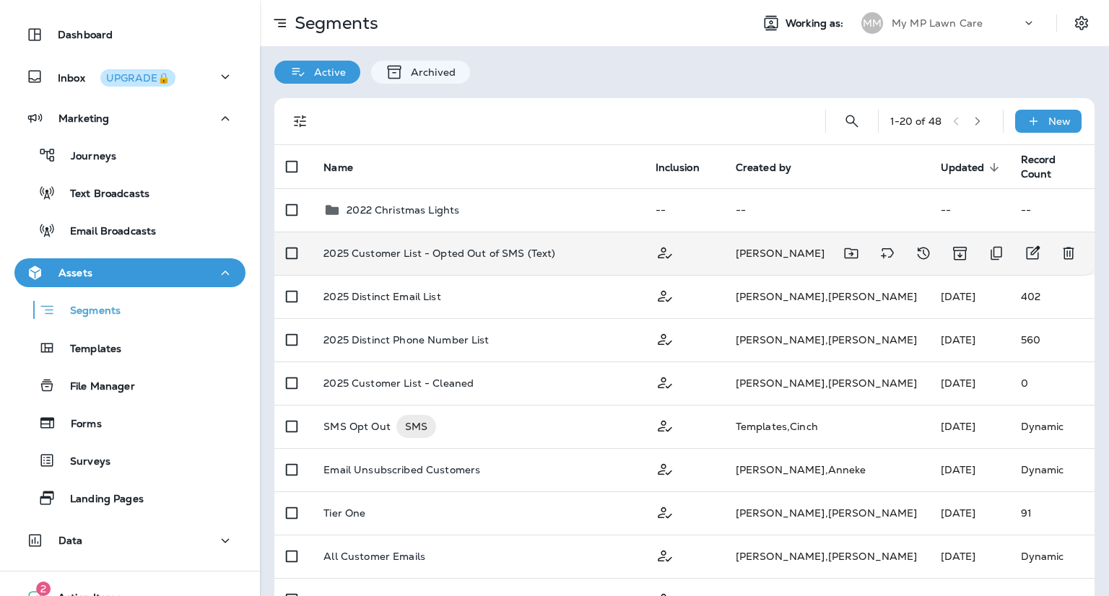
click at [477, 263] on td "2025 Customer List - Opted Out of SMS (Text)" at bounding box center [477, 253] width 331 height 43
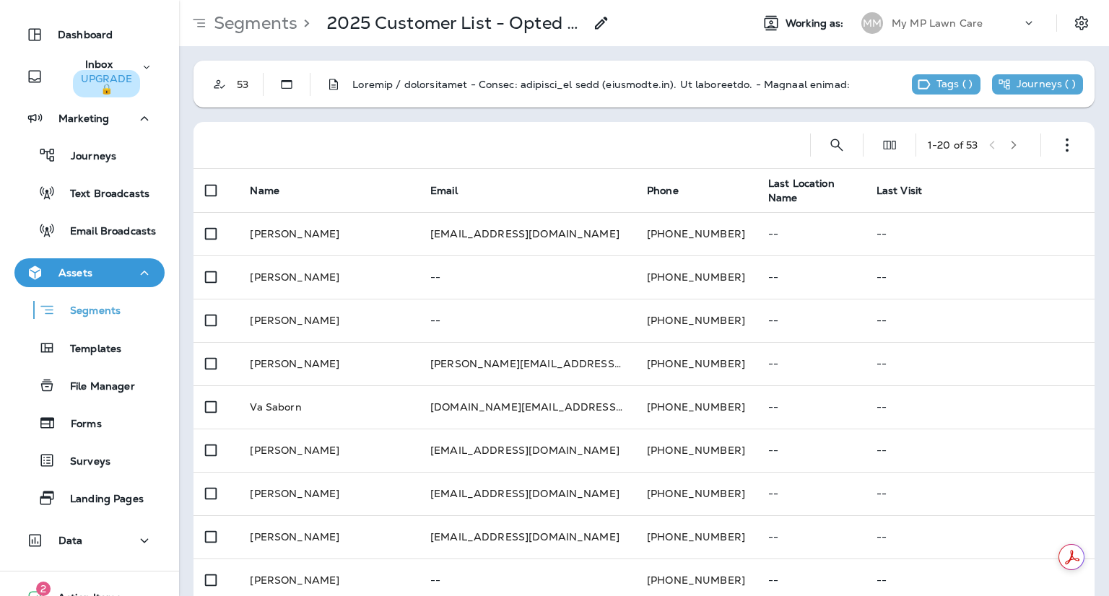
scroll to position [131, 0]
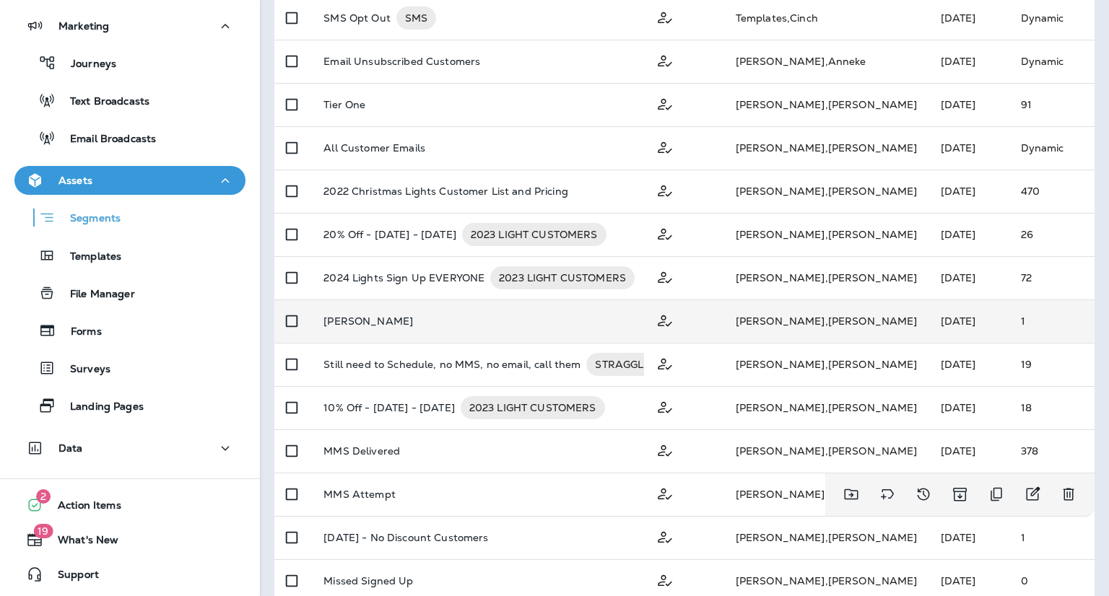
scroll to position [406, 0]
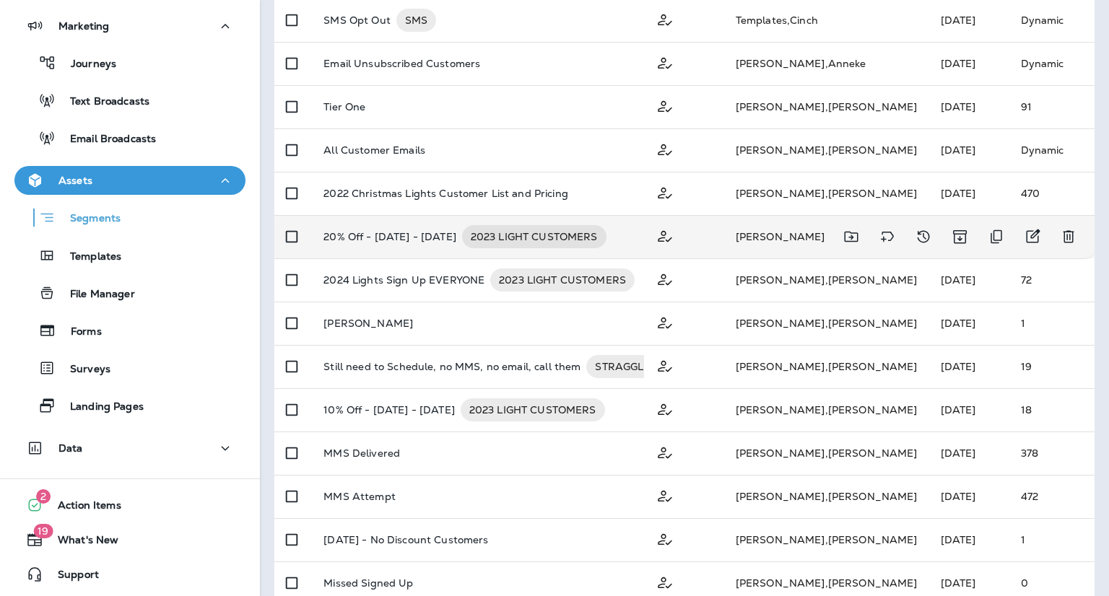
click at [632, 240] on div "20% Off - [DATE] - [DATE] 2023 LIGHT CUSTOMERS" at bounding box center [477, 236] width 308 height 23
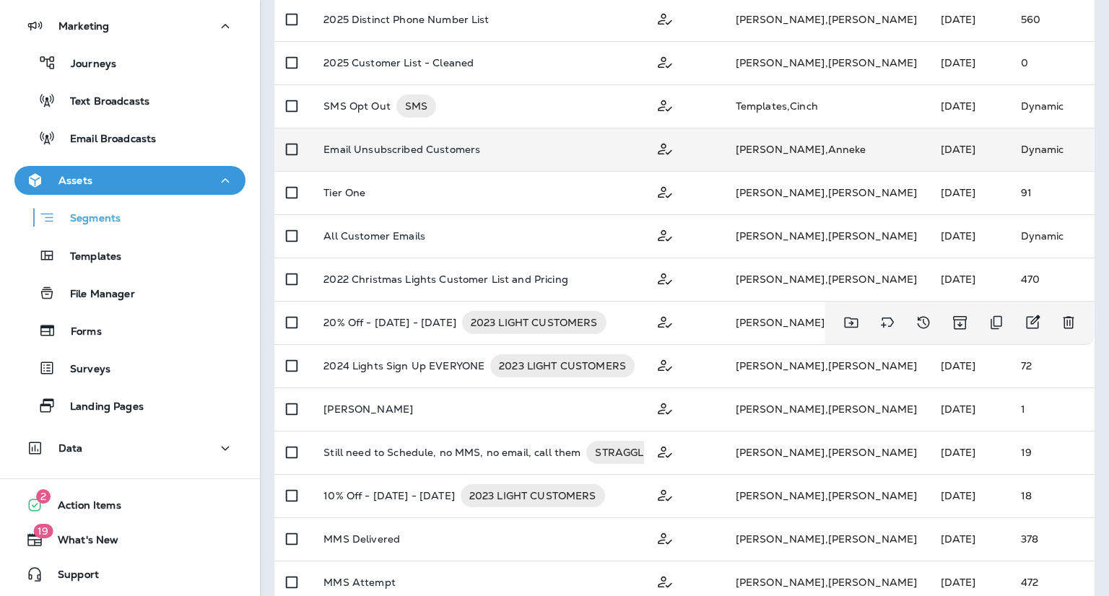
scroll to position [329, 0]
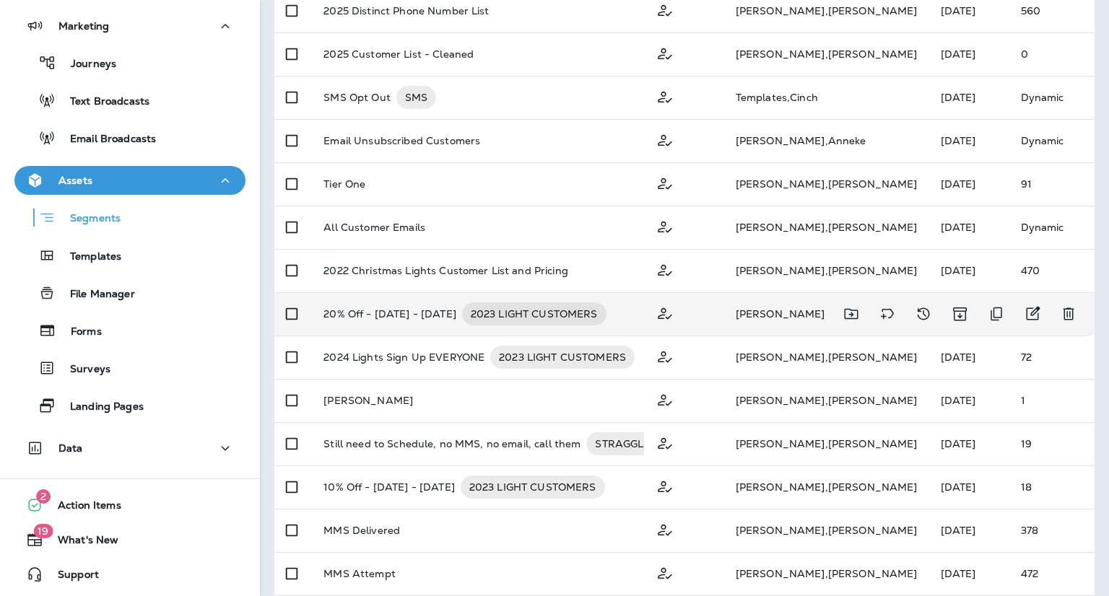
click at [616, 318] on div "20% Off - [DATE] - [DATE] 2023 LIGHT CUSTOMERS" at bounding box center [477, 313] width 308 height 23
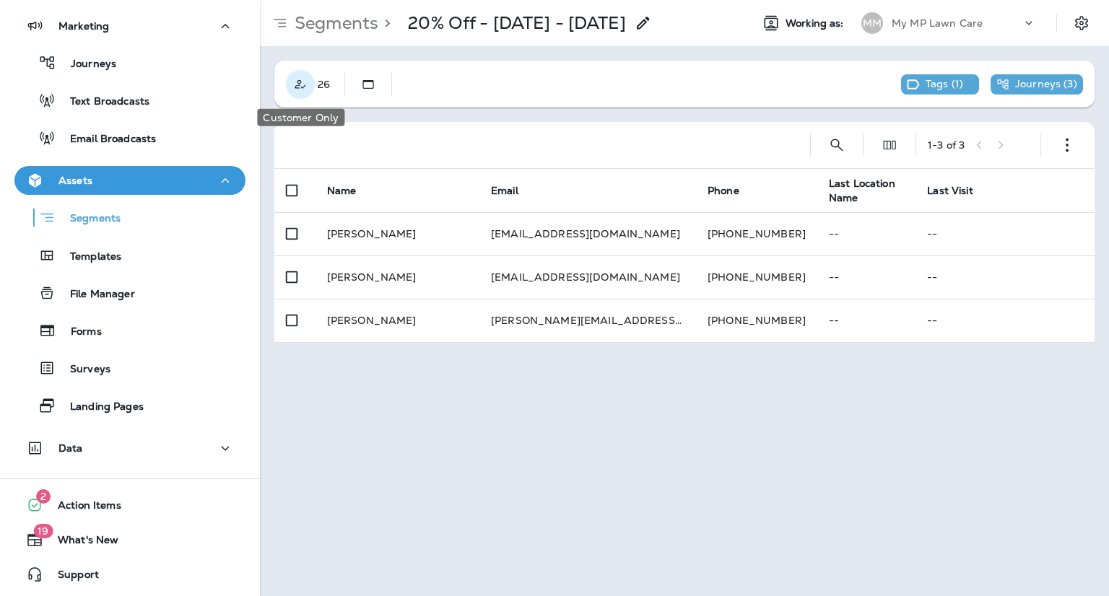
click at [309, 86] on button "Customer Only" at bounding box center [300, 84] width 29 height 29
click at [326, 83] on div "26" at bounding box center [330, 85] width 30 height 12
click at [323, 79] on div "26" at bounding box center [330, 85] width 30 height 12
click at [442, 405] on div "Segments > 20% Off - [DATE] - [DATE] Working as: MM My MP Lawn Care 26 Tags ( 1…" at bounding box center [684, 298] width 849 height 596
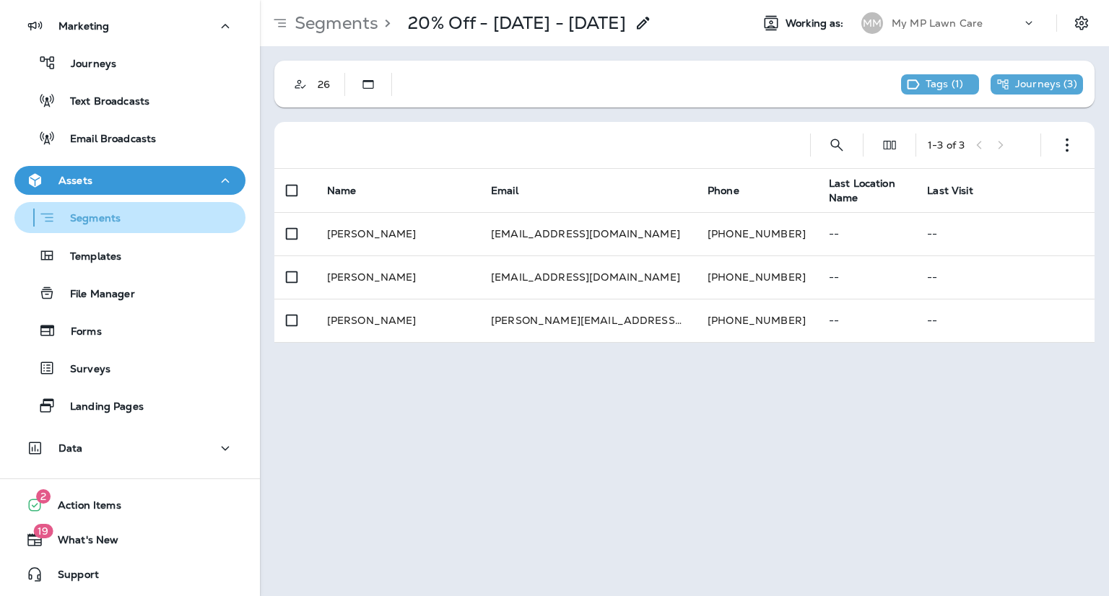
click at [98, 217] on p "Segments" at bounding box center [88, 219] width 65 height 14
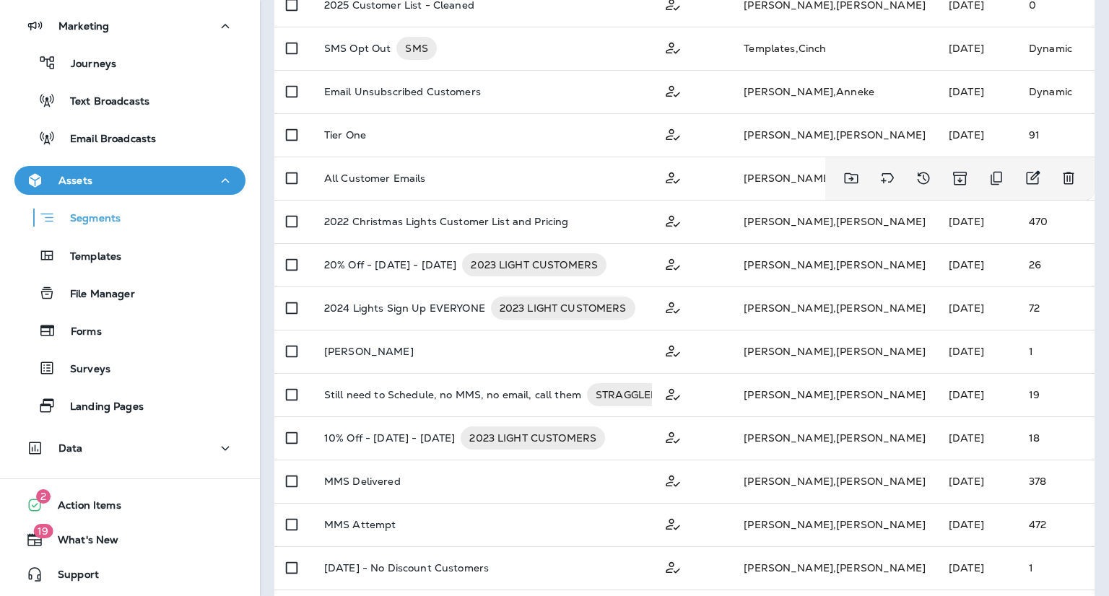
scroll to position [381, 0]
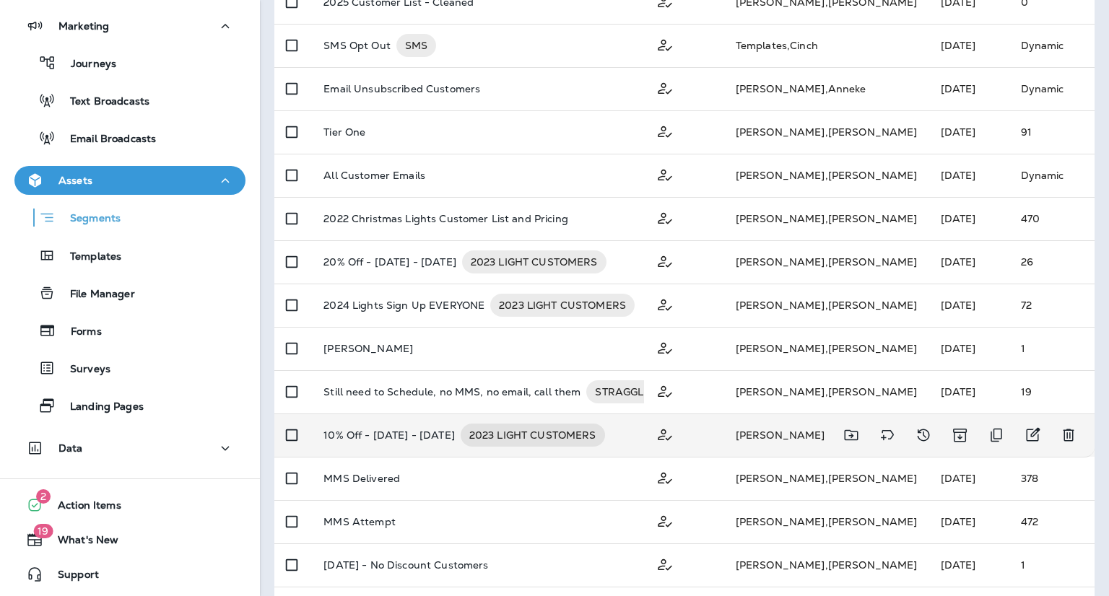
click at [632, 445] on div "10% Off - [DATE] - [DATE] 2023 LIGHT CUSTOMERS" at bounding box center [477, 435] width 308 height 23
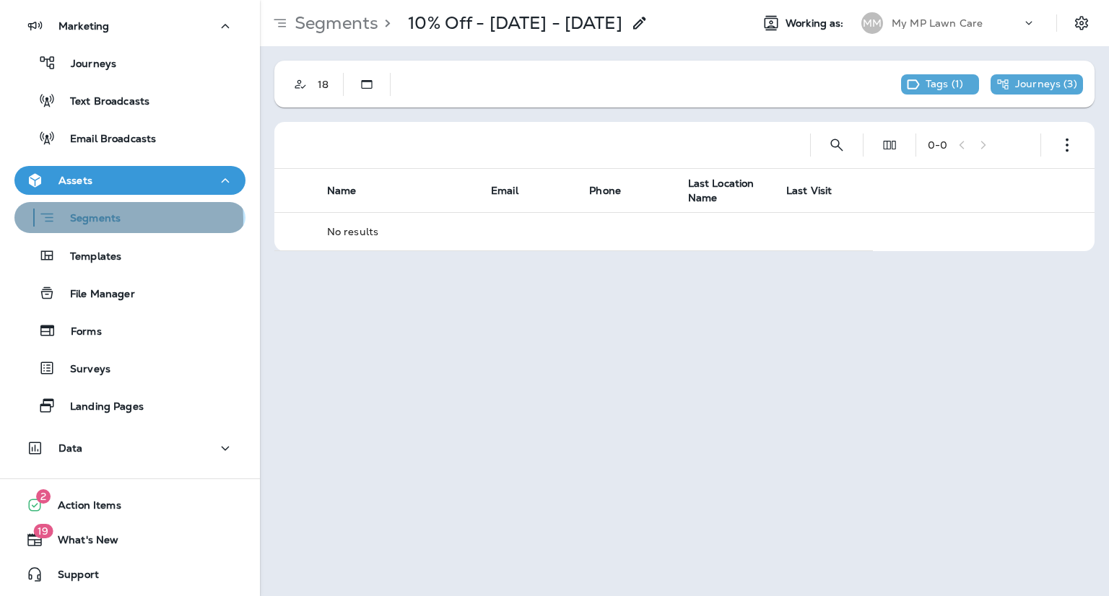
click at [128, 219] on div "Segments" at bounding box center [129, 217] width 219 height 22
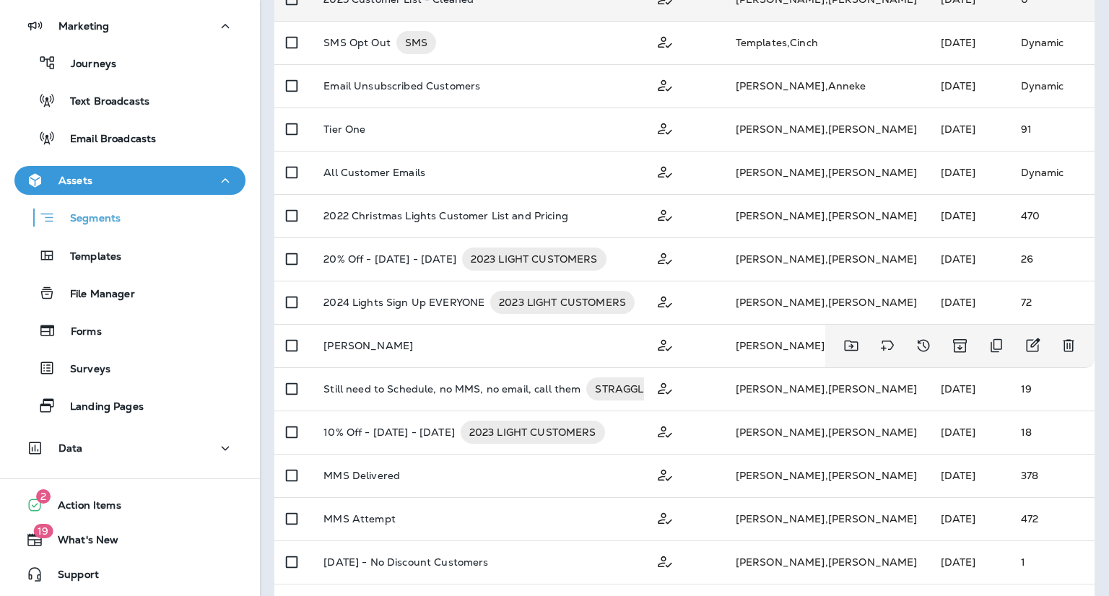
scroll to position [384, 0]
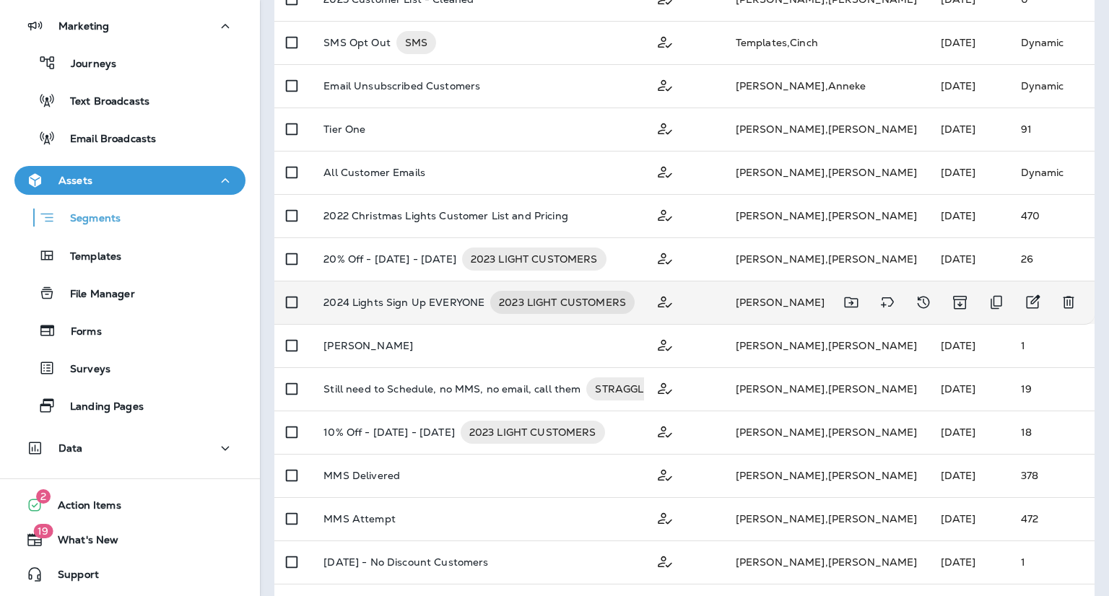
click at [643, 285] on td "2024 Lights Sign Up EVERYONE 2023 LIGHT CUSTOMERS" at bounding box center [477, 302] width 331 height 43
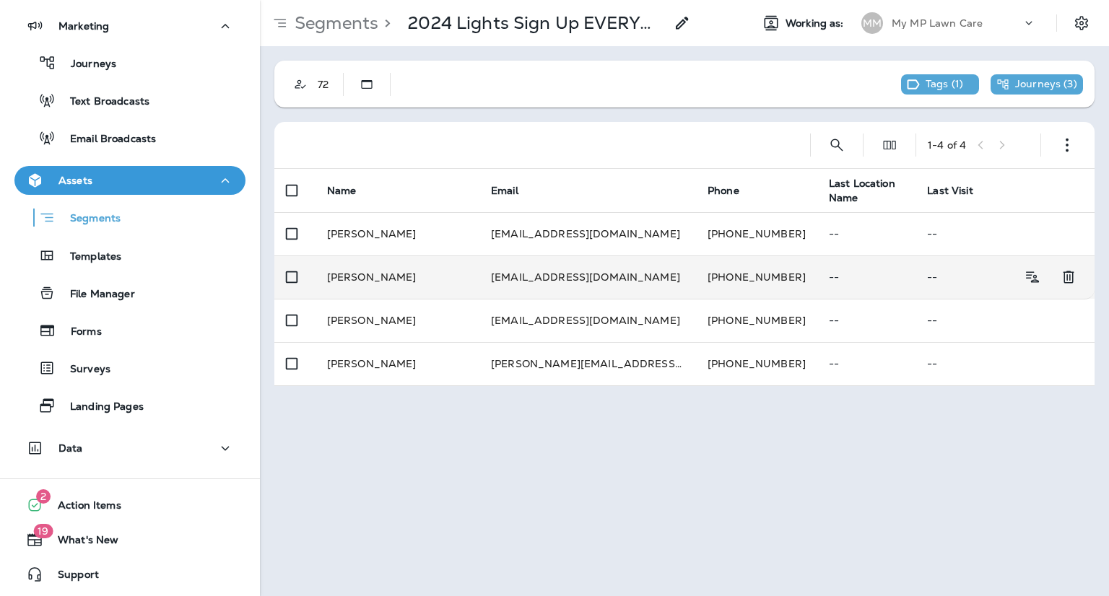
click at [410, 278] on td "[PERSON_NAME]" at bounding box center [397, 277] width 164 height 43
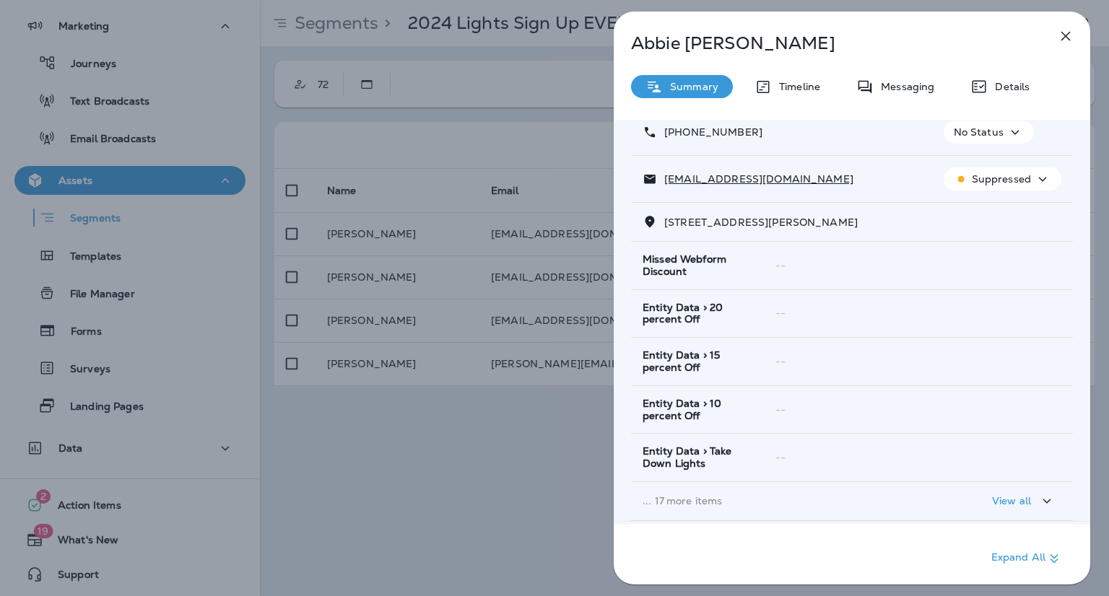
scroll to position [222, 0]
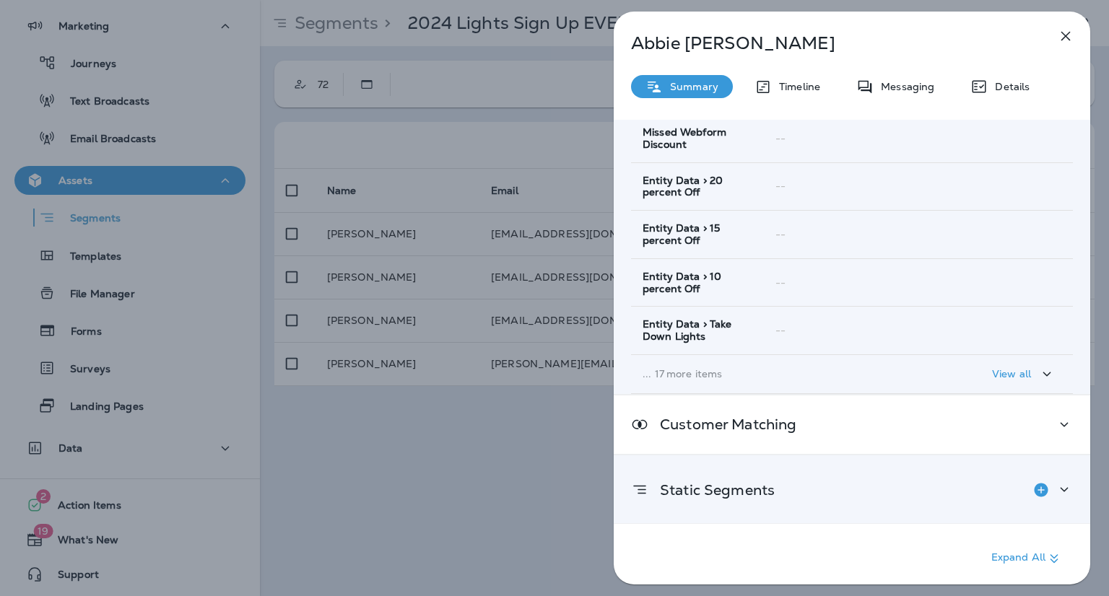
click at [910, 491] on div "Static Segments" at bounding box center [852, 490] width 442 height 29
click at [1055, 493] on icon at bounding box center [1063, 490] width 17 height 18
click at [1061, 486] on icon at bounding box center [1063, 490] width 17 height 18
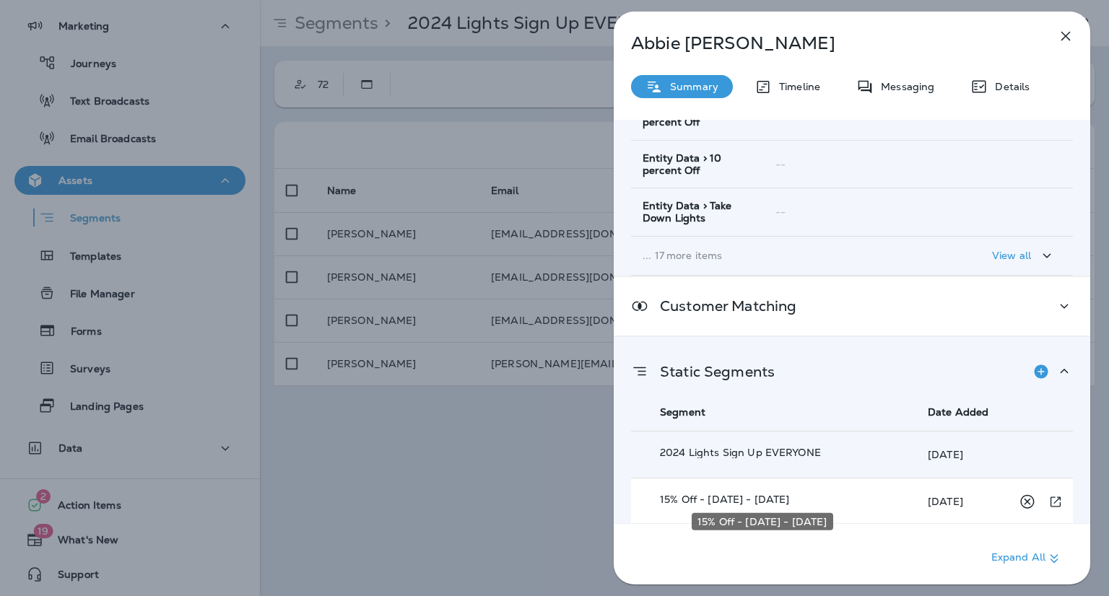
click at [817, 494] on p "15% Off - [DATE] - [DATE]" at bounding box center [759, 500] width 198 height 12
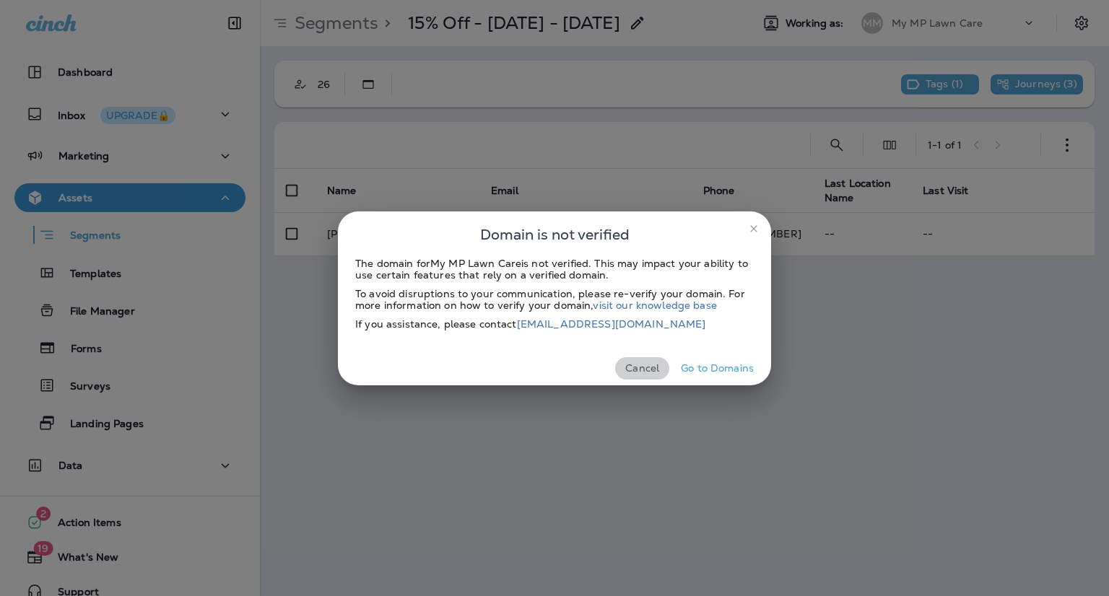
click at [637, 364] on button "Cancel" at bounding box center [642, 368] width 54 height 22
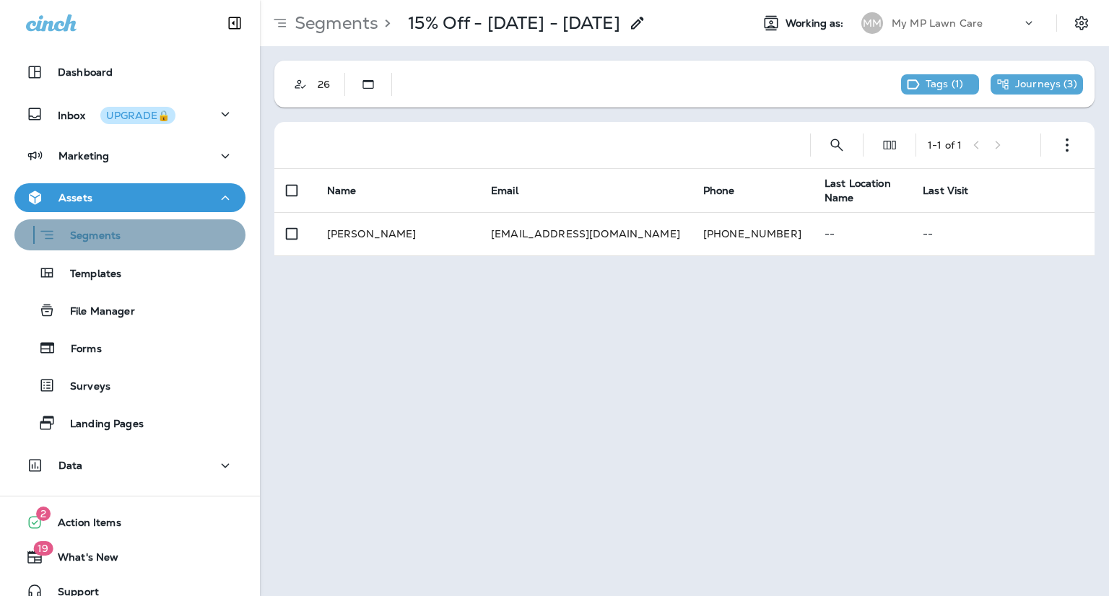
click at [132, 238] on div "Segments" at bounding box center [129, 235] width 219 height 22
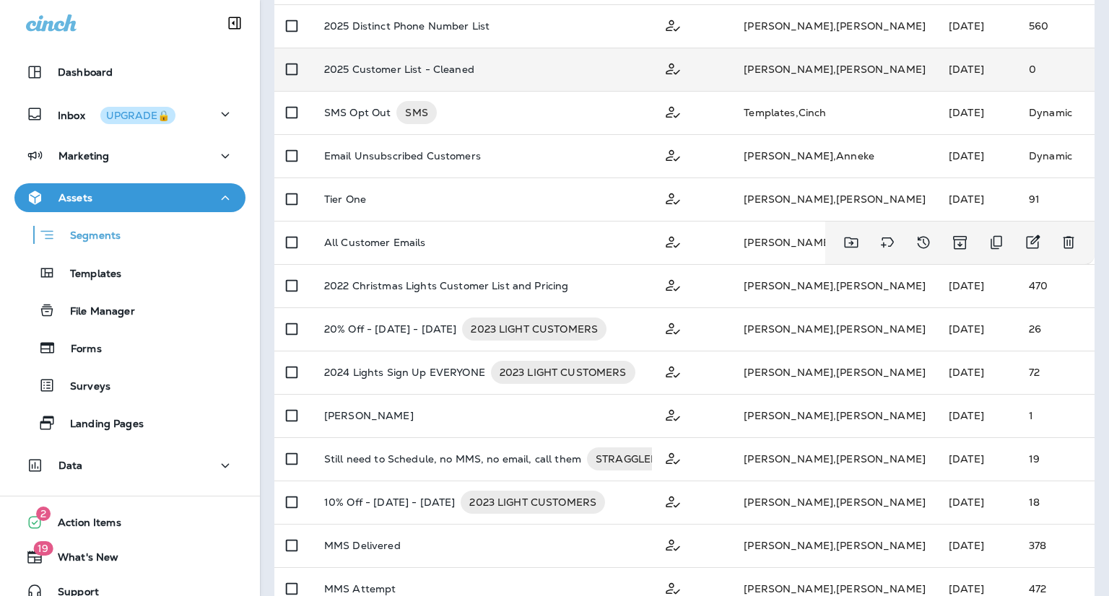
scroll to position [318, 0]
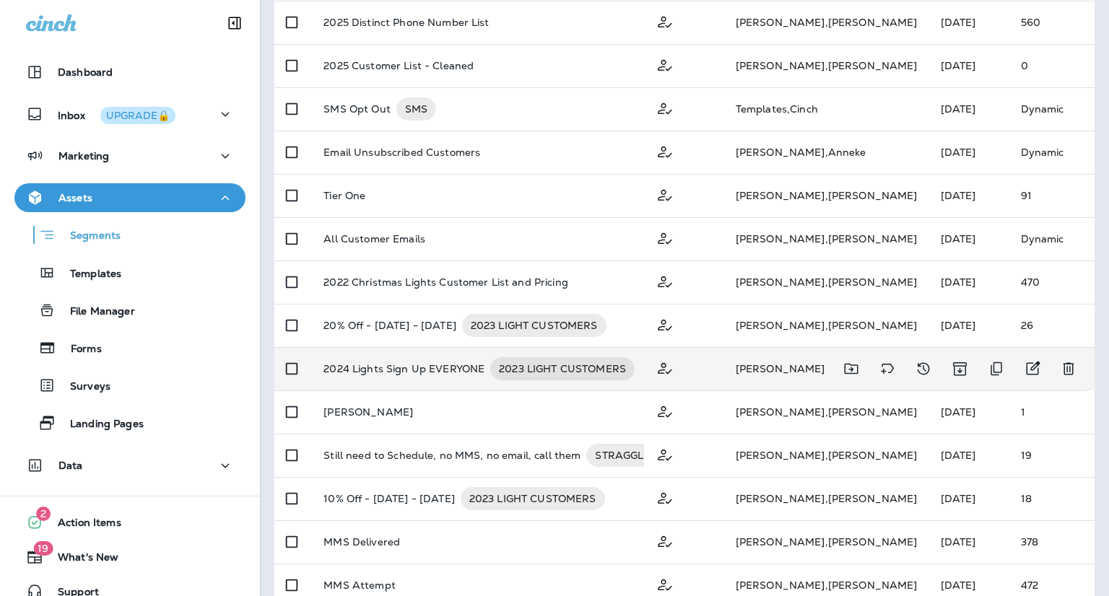
click at [454, 365] on p "2024 Lights Sign Up EVERYONE" at bounding box center [403, 368] width 161 height 23
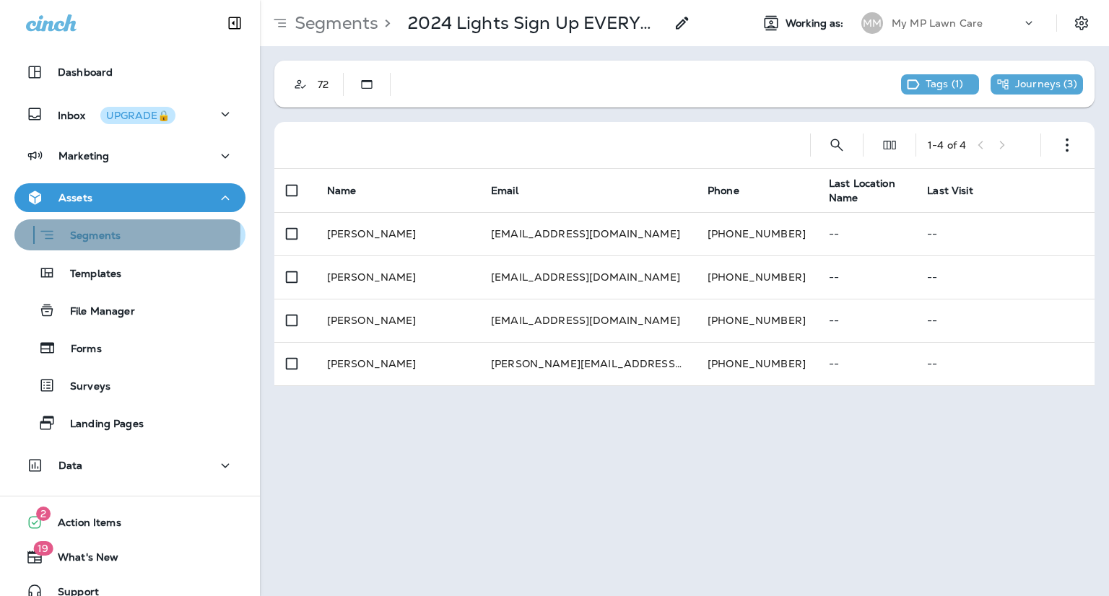
click at [110, 232] on p "Segments" at bounding box center [88, 237] width 65 height 14
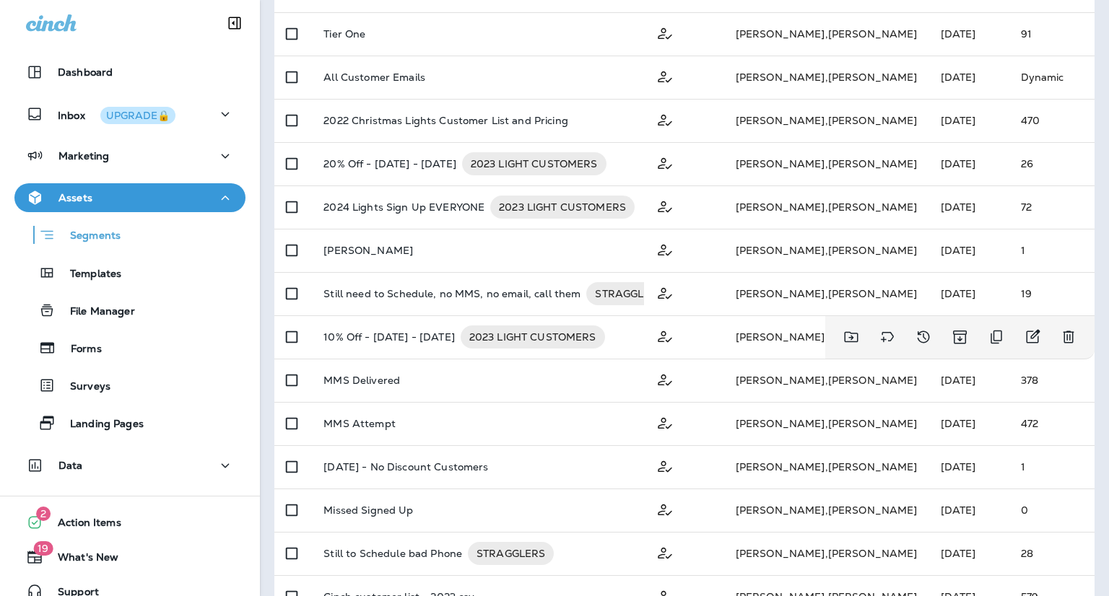
scroll to position [481, 0]
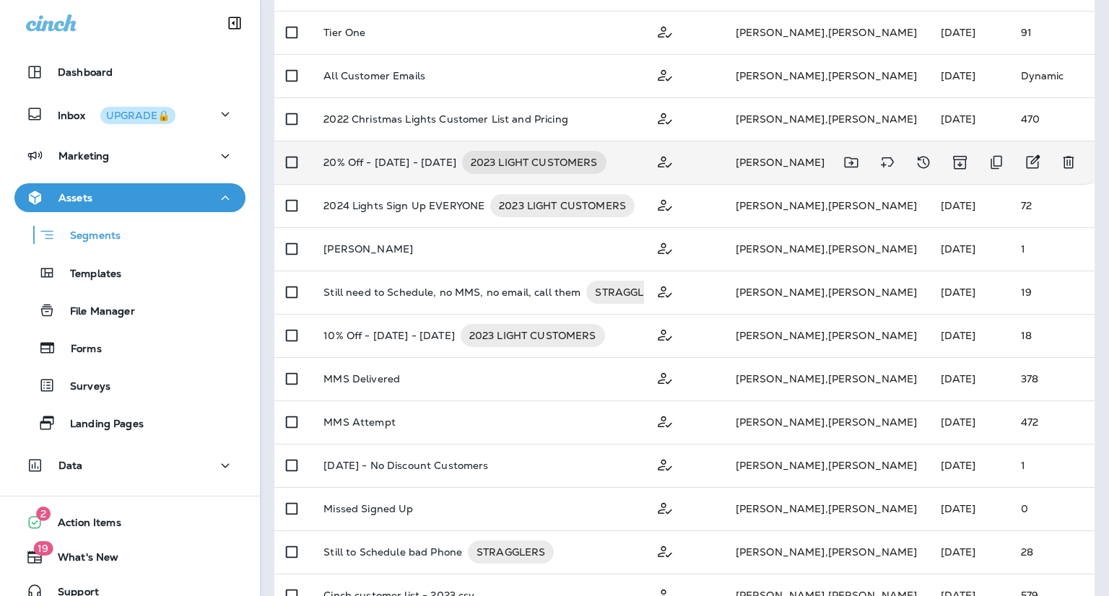
click at [630, 160] on div "20% Off - [DATE] - [DATE] 2023 LIGHT CUSTOMERS" at bounding box center [477, 162] width 308 height 23
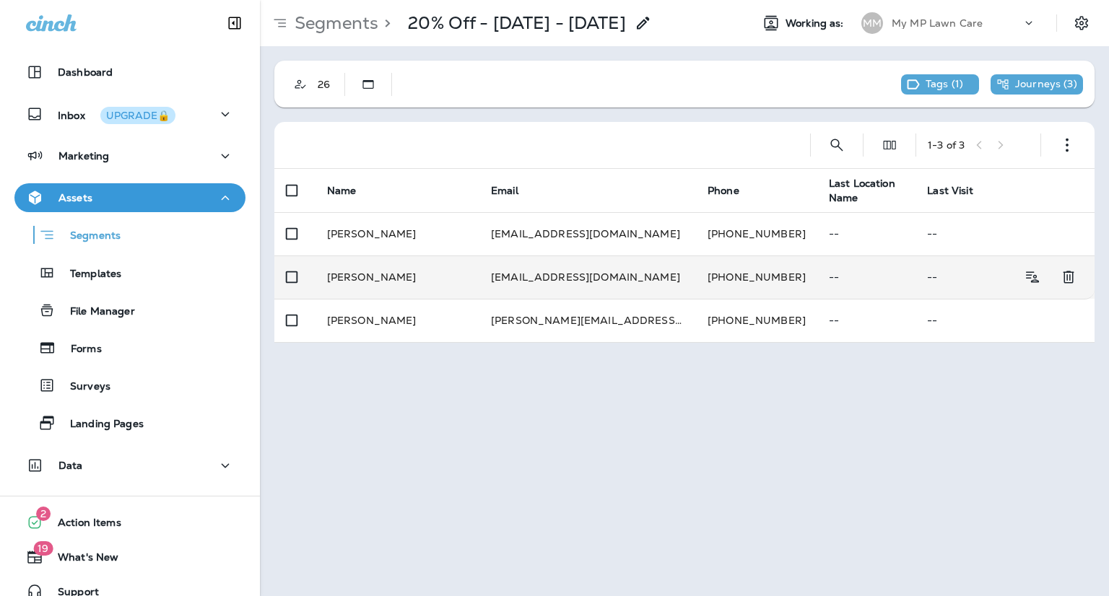
click at [436, 276] on td "[PERSON_NAME]" at bounding box center [397, 277] width 164 height 43
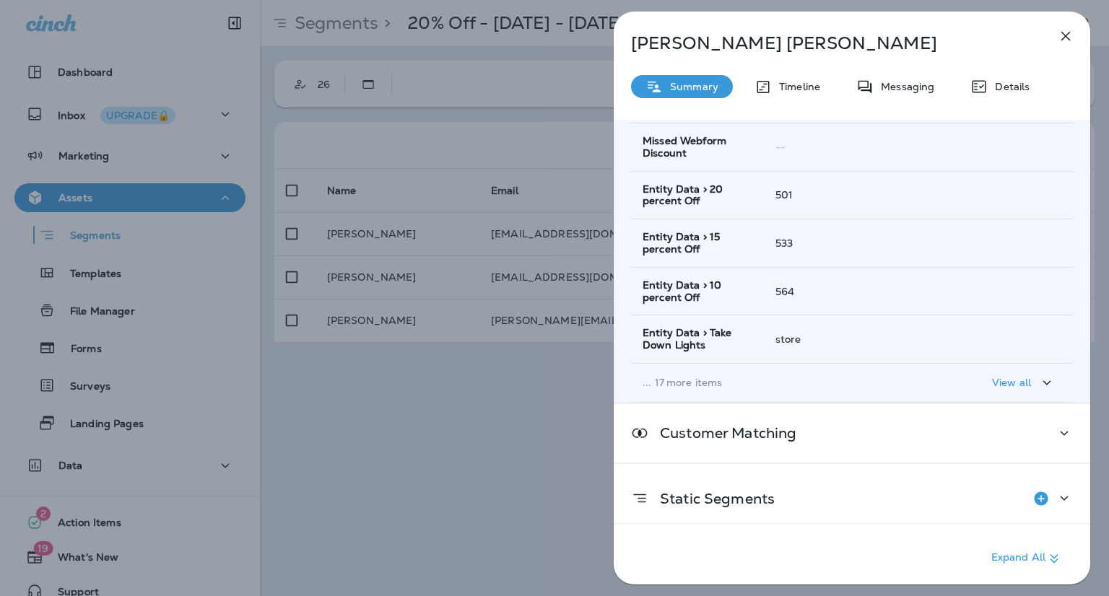
scroll to position [222, 0]
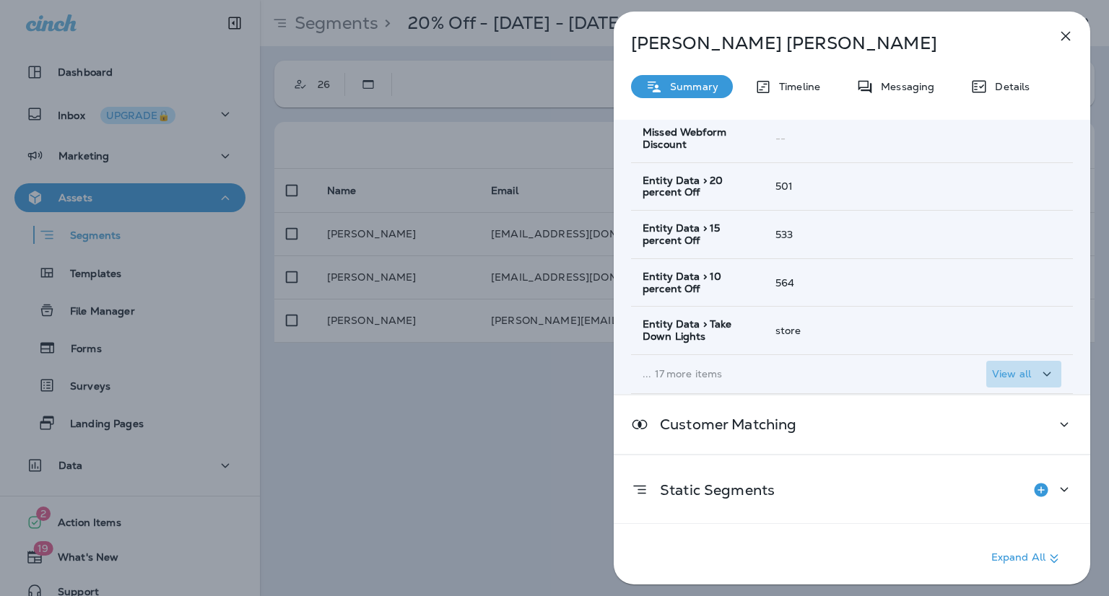
click at [1008, 377] on p "View all" at bounding box center [1011, 374] width 39 height 12
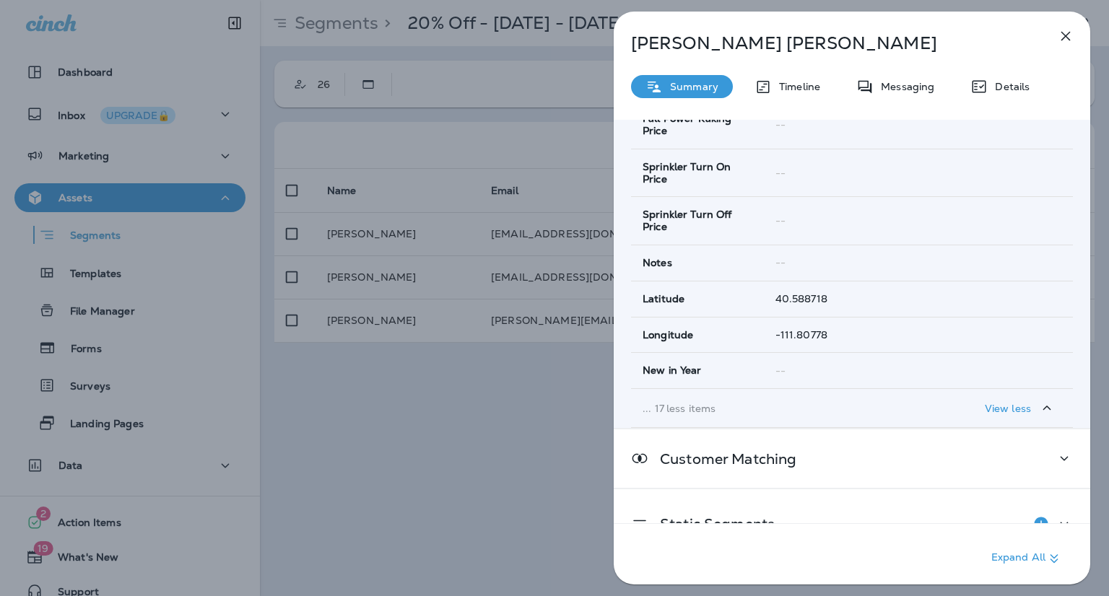
scroll to position [939, 0]
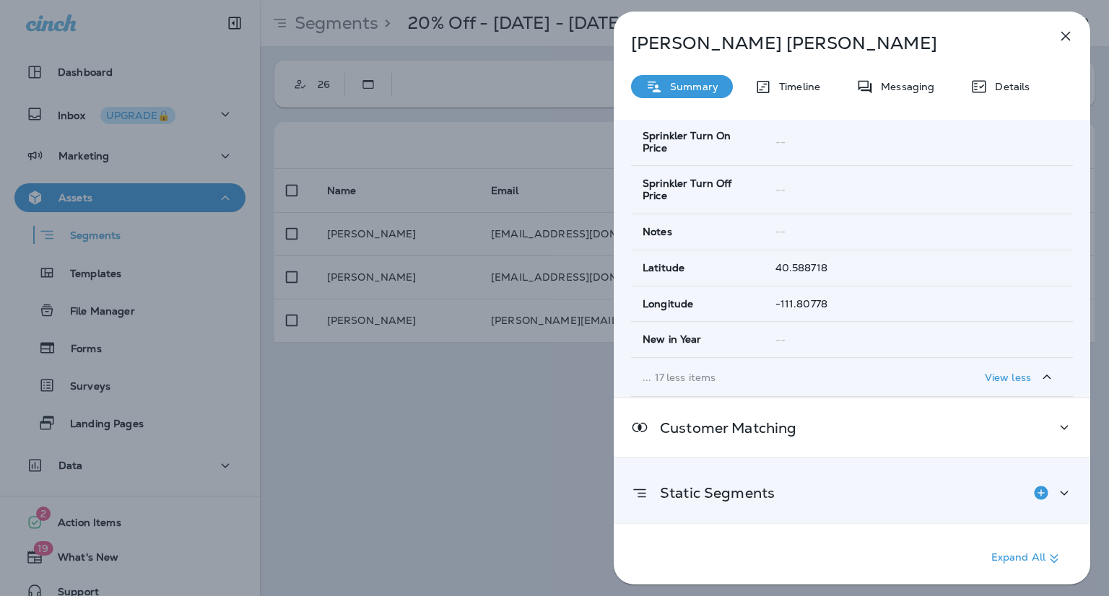
click at [1060, 492] on icon at bounding box center [1063, 493] width 17 height 18
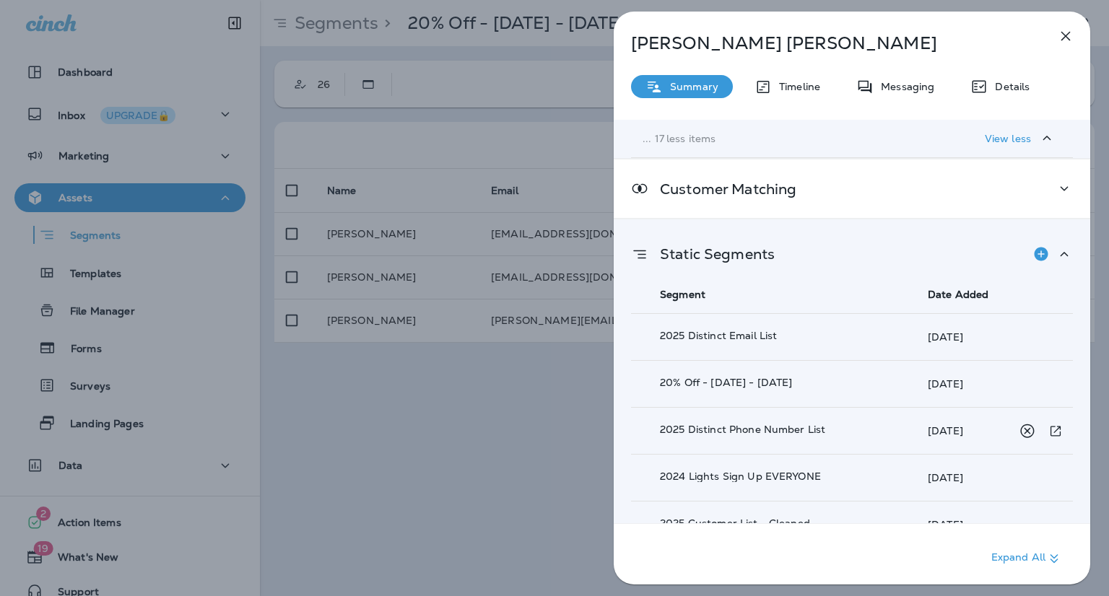
scroll to position [1196, 0]
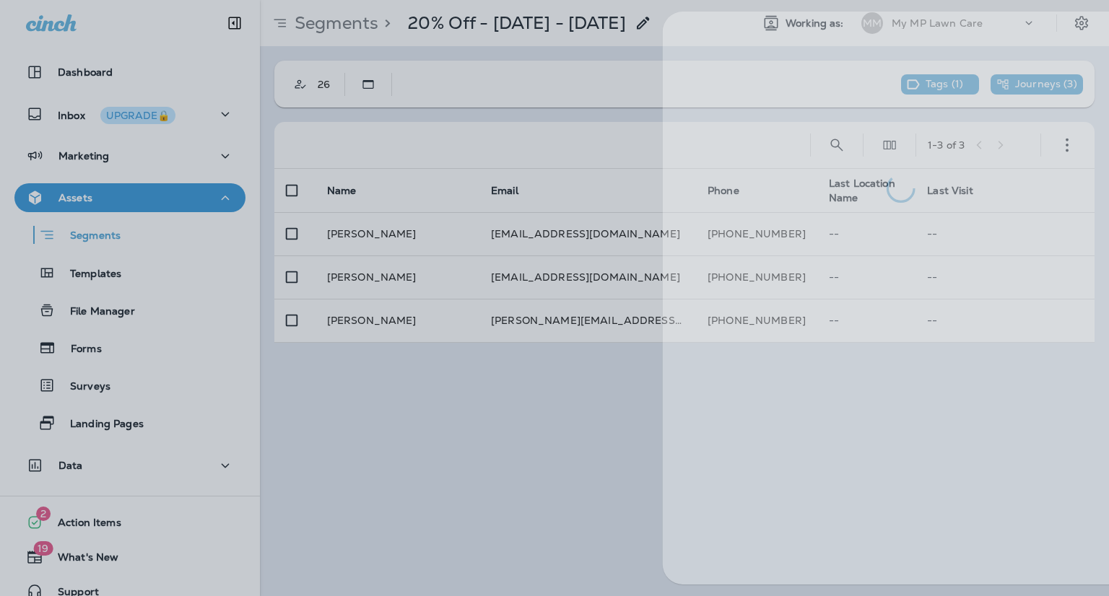
click at [489, 376] on div at bounding box center [603, 298] width 1109 height 596
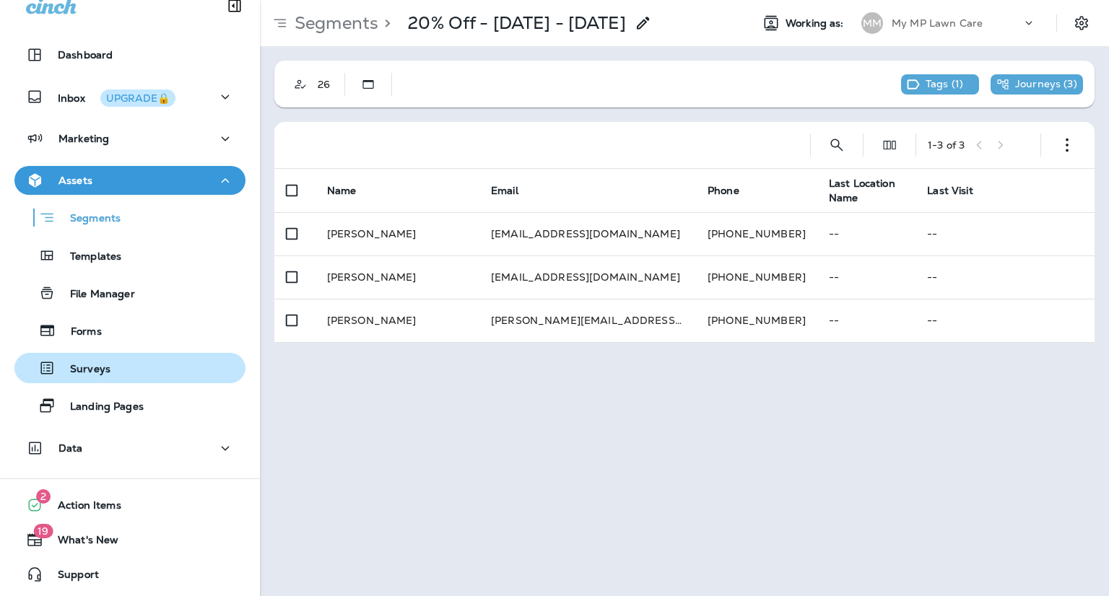
scroll to position [18, 0]
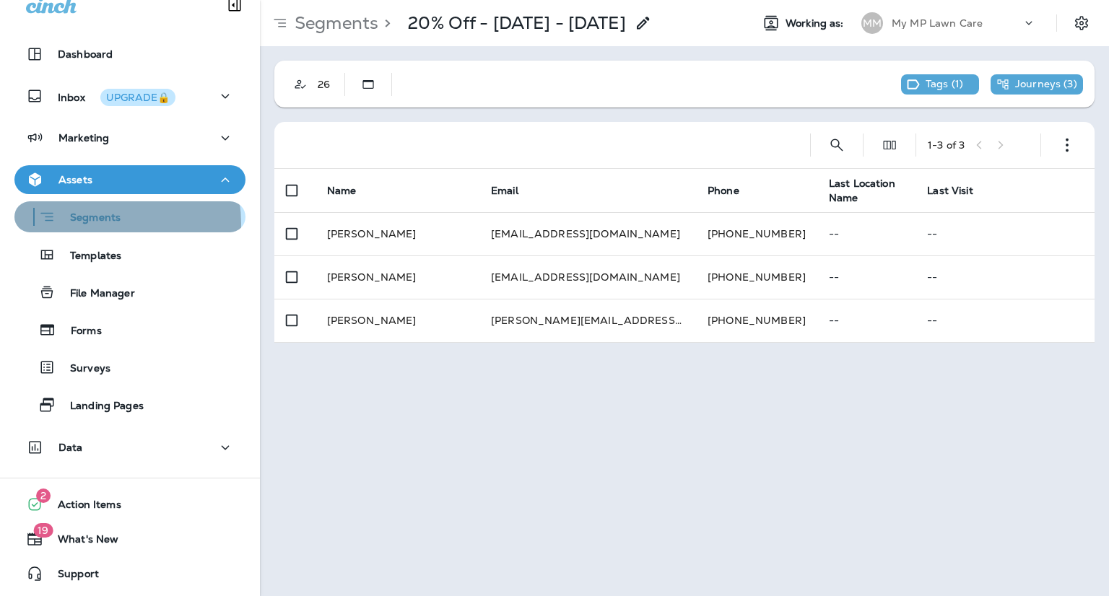
click at [98, 223] on p "Segments" at bounding box center [88, 218] width 65 height 14
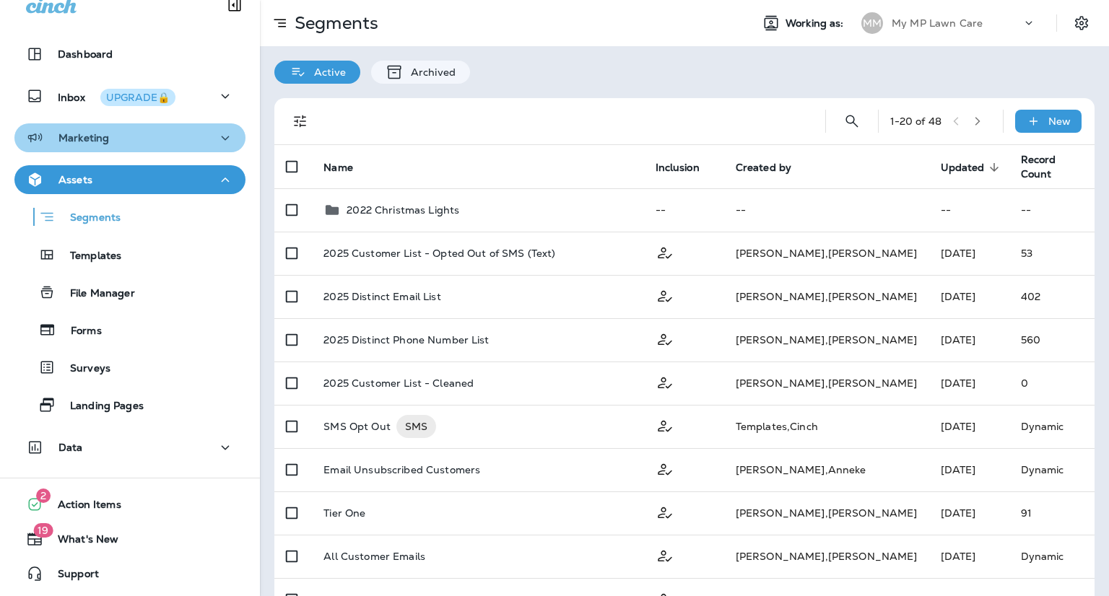
click at [158, 141] on div "Marketing" at bounding box center [130, 138] width 208 height 18
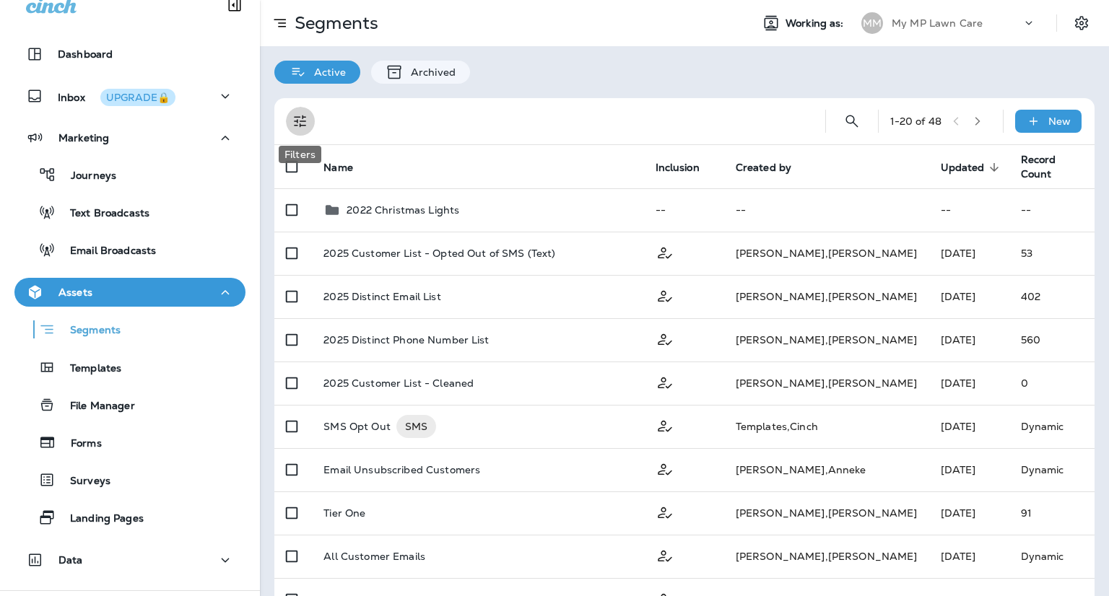
click at [303, 128] on icon "Filters" at bounding box center [300, 121] width 17 height 17
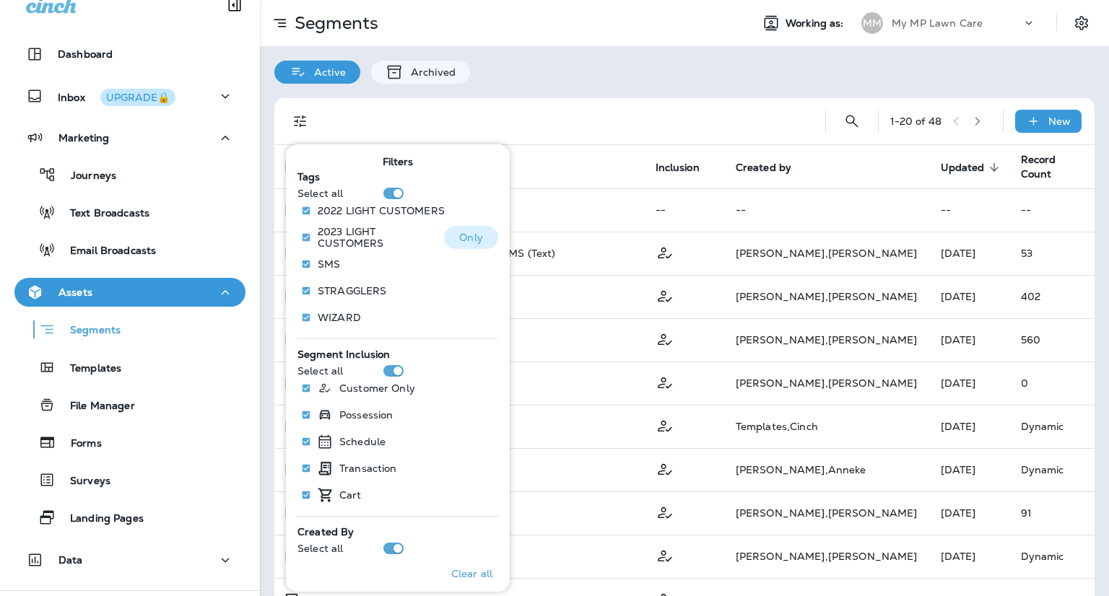
click at [393, 233] on p "2023 LIGHT CUSTOMERS" at bounding box center [375, 237] width 115 height 23
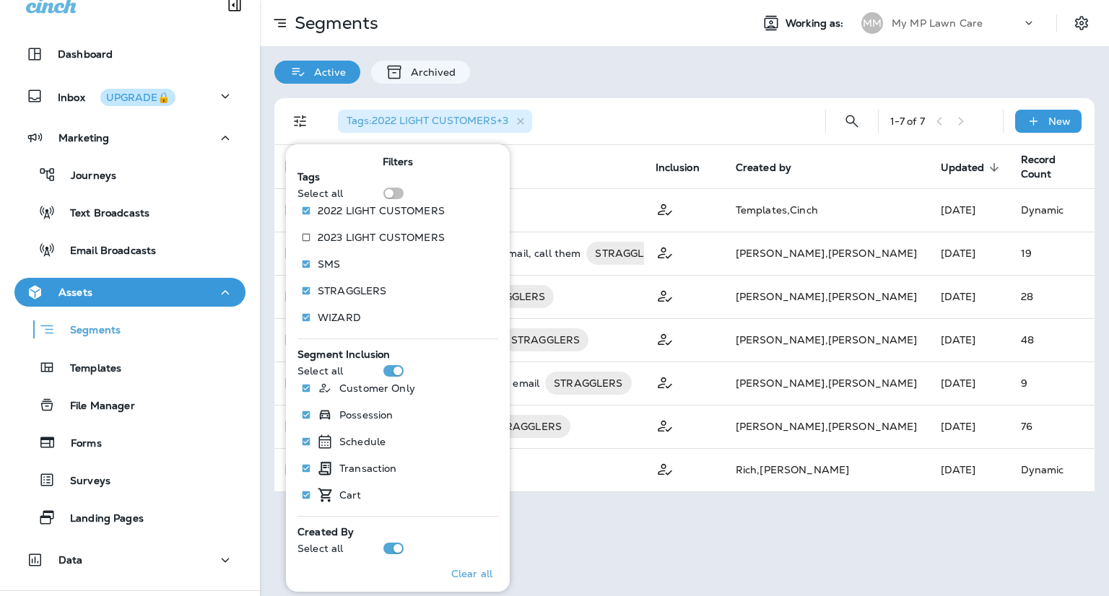
click at [582, 124] on div "Tags : 2022 LIGHT CUSTOMERS +3" at bounding box center [564, 121] width 476 height 46
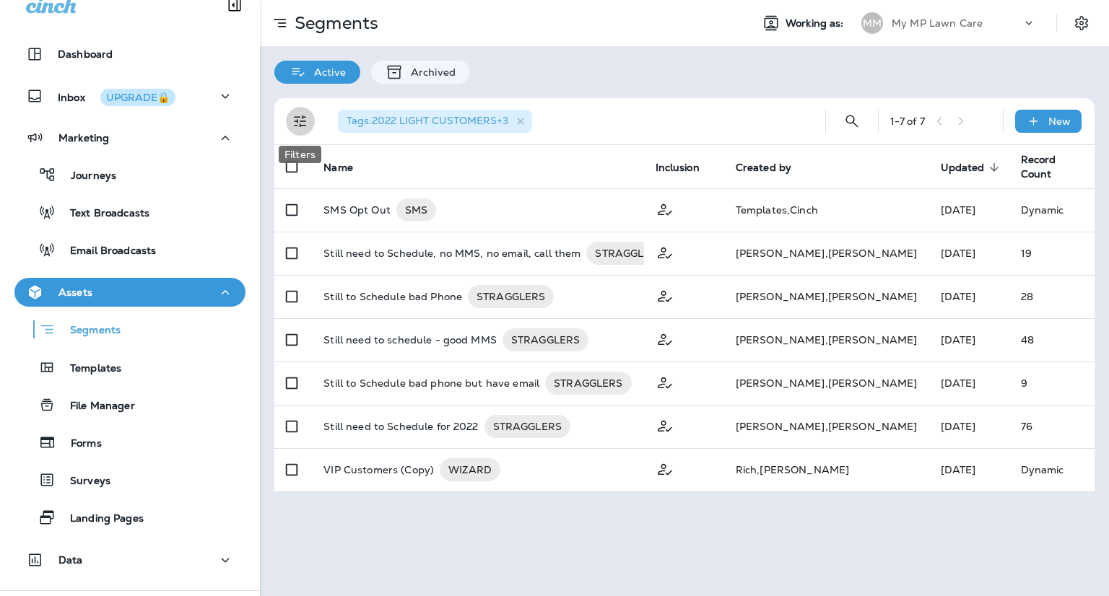
click at [306, 122] on icon "Filters" at bounding box center [300, 121] width 17 height 17
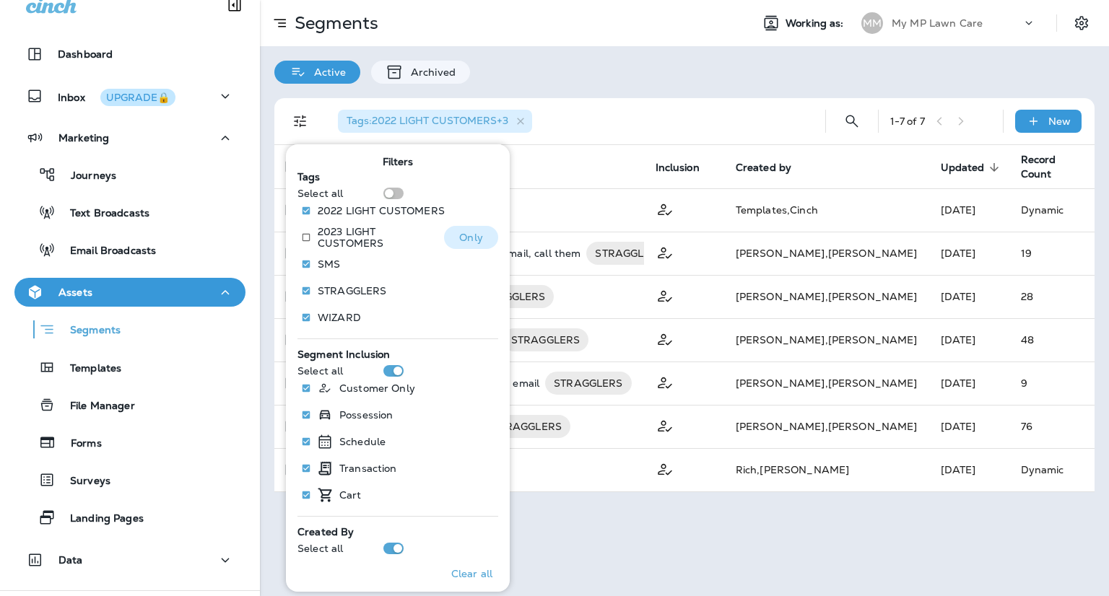
click at [357, 232] on p "2023 LIGHT CUSTOMERS" at bounding box center [375, 237] width 115 height 23
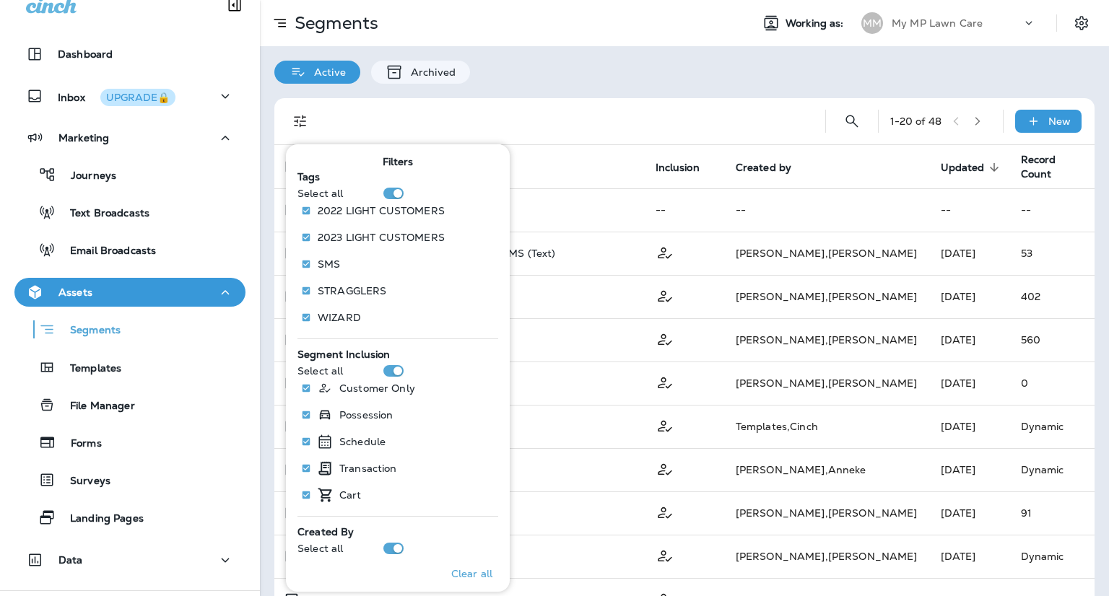
click at [560, 116] on div at bounding box center [564, 121] width 476 height 46
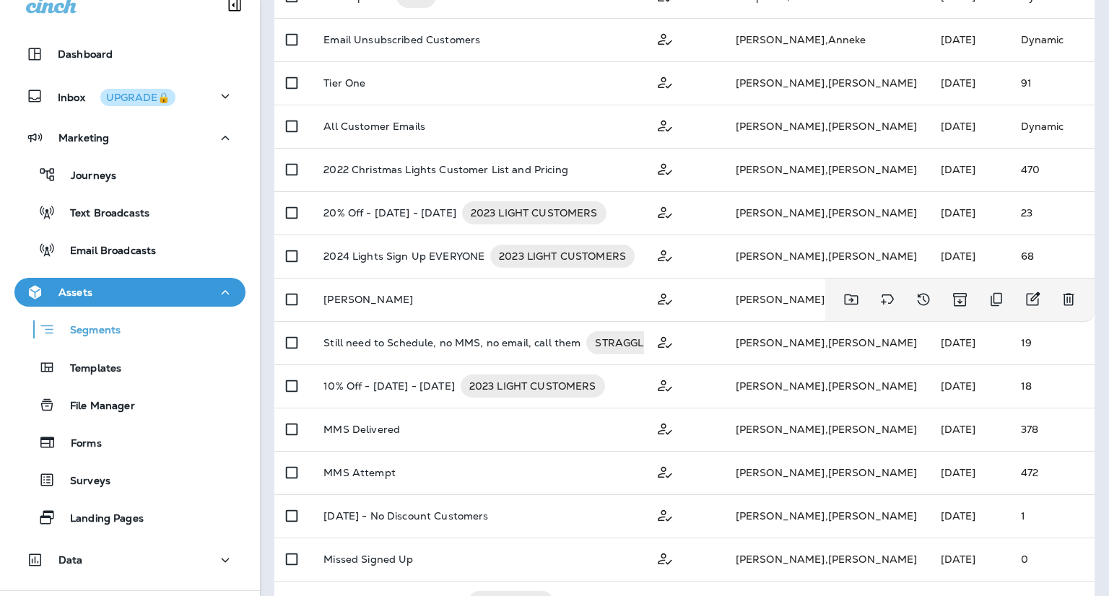
scroll to position [426, 0]
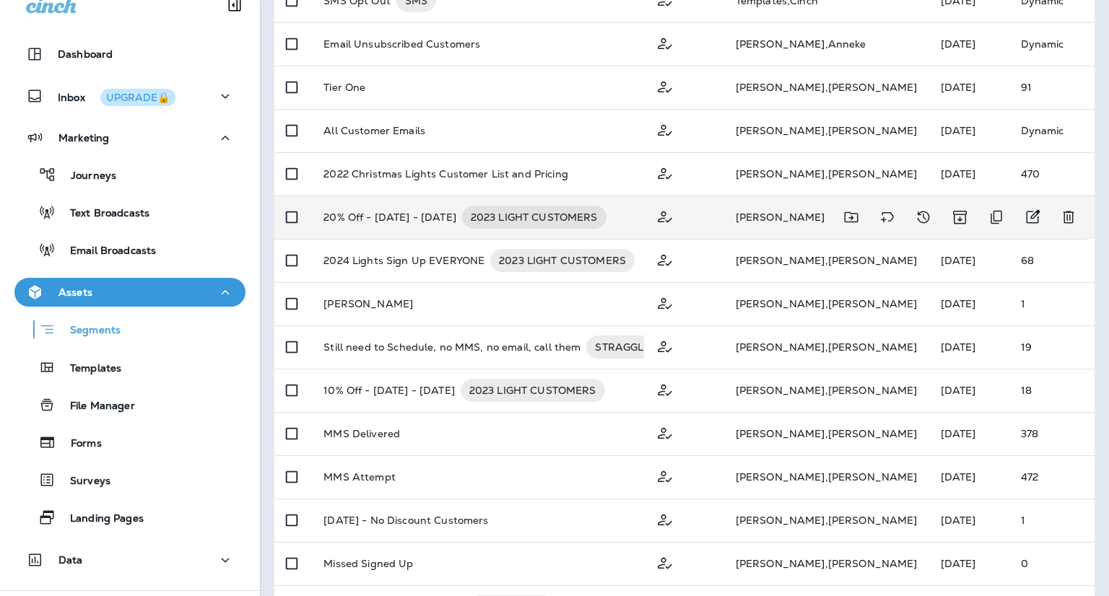
click at [627, 221] on div "20% Off - [DATE] - [DATE] 2023 LIGHT CUSTOMERS" at bounding box center [477, 217] width 308 height 23
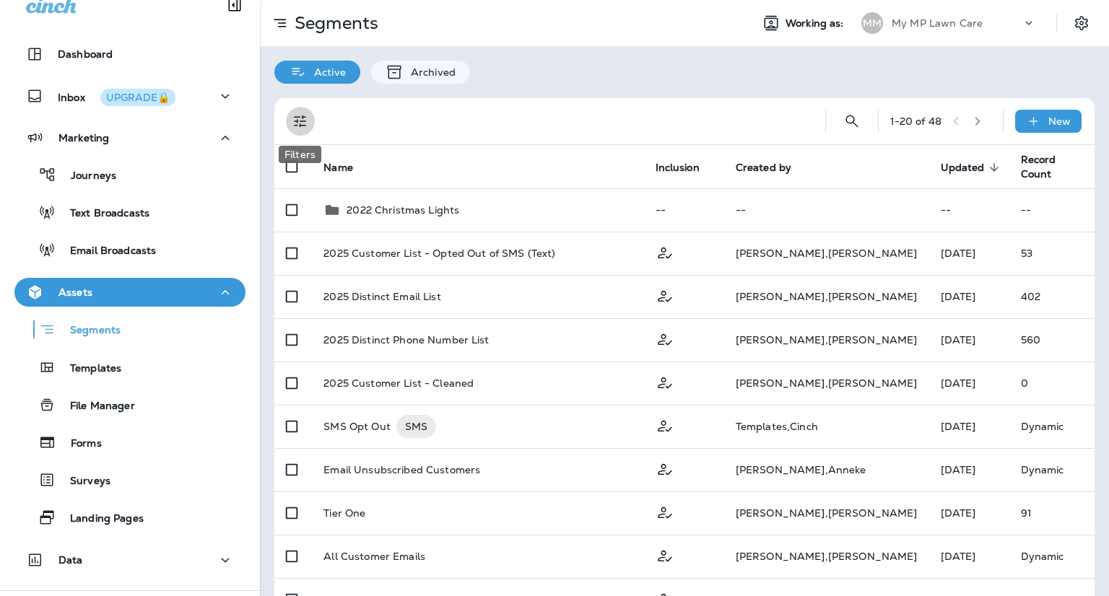
click at [302, 125] on icon "Filters" at bounding box center [300, 121] width 12 height 12
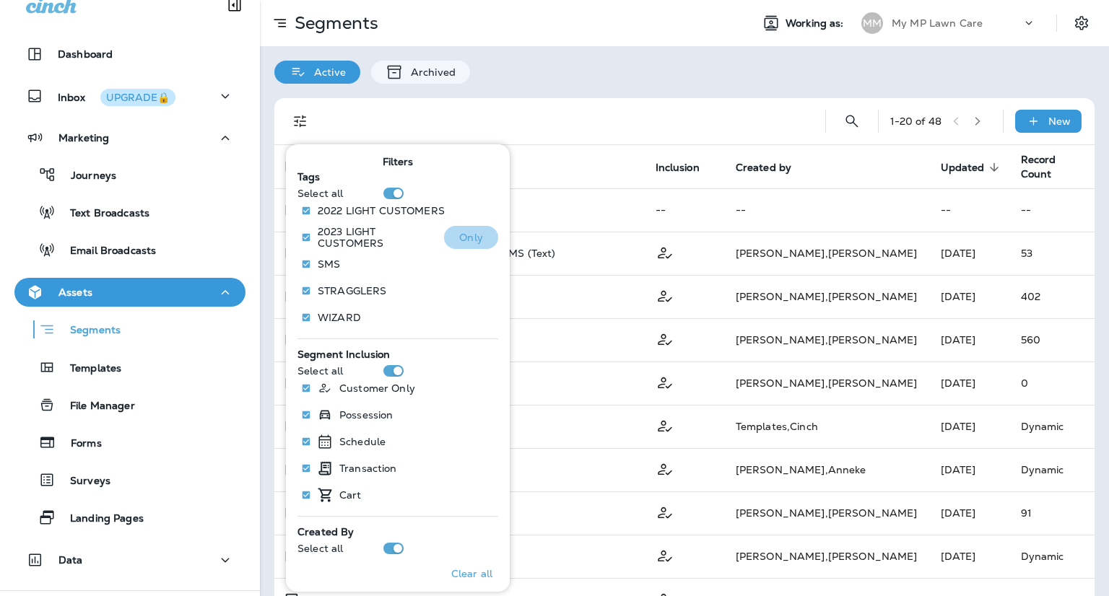
click at [459, 237] on p "Only" at bounding box center [471, 238] width 24 height 12
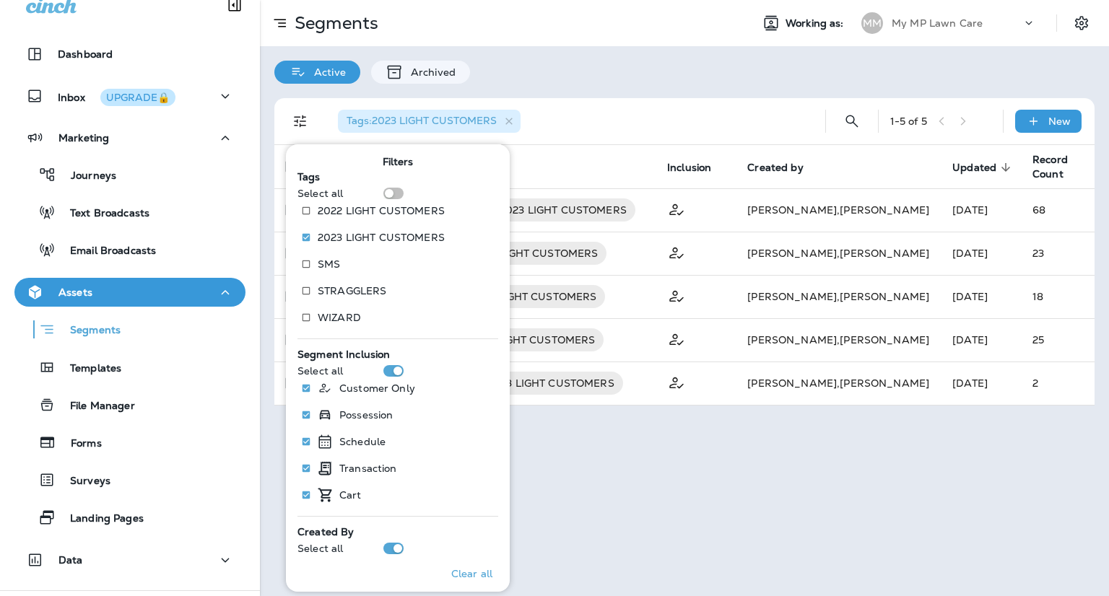
click at [595, 141] on div "Tags : 2023 LIGHT CUSTOMERS" at bounding box center [564, 121] width 476 height 46
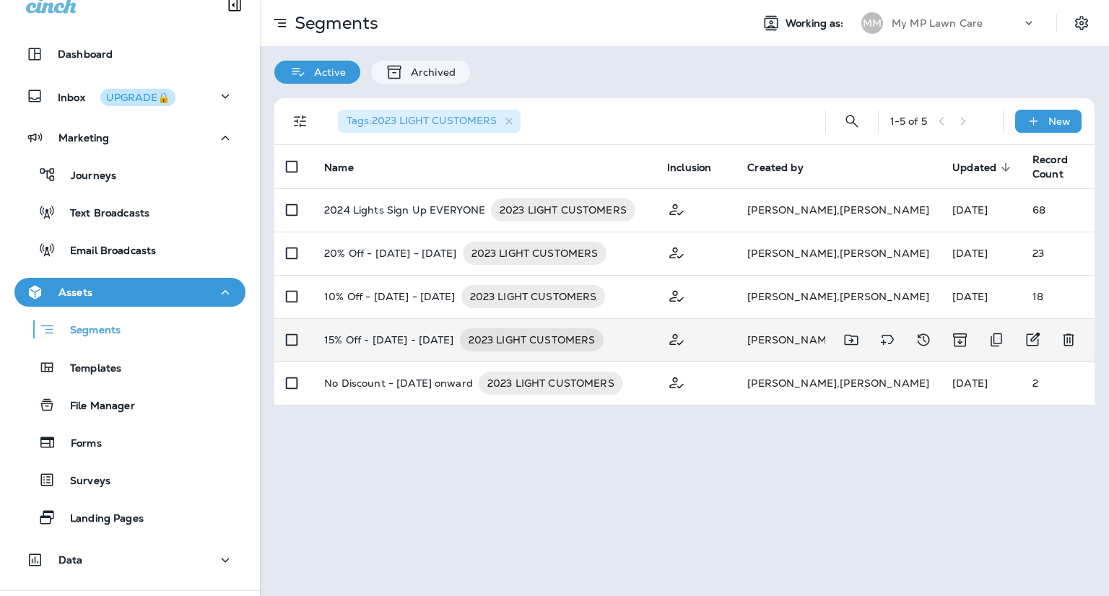
click at [632, 336] on div "15% Off - Oct 1 - 15, 2023 2023 LIGHT CUSTOMERS" at bounding box center [484, 339] width 320 height 23
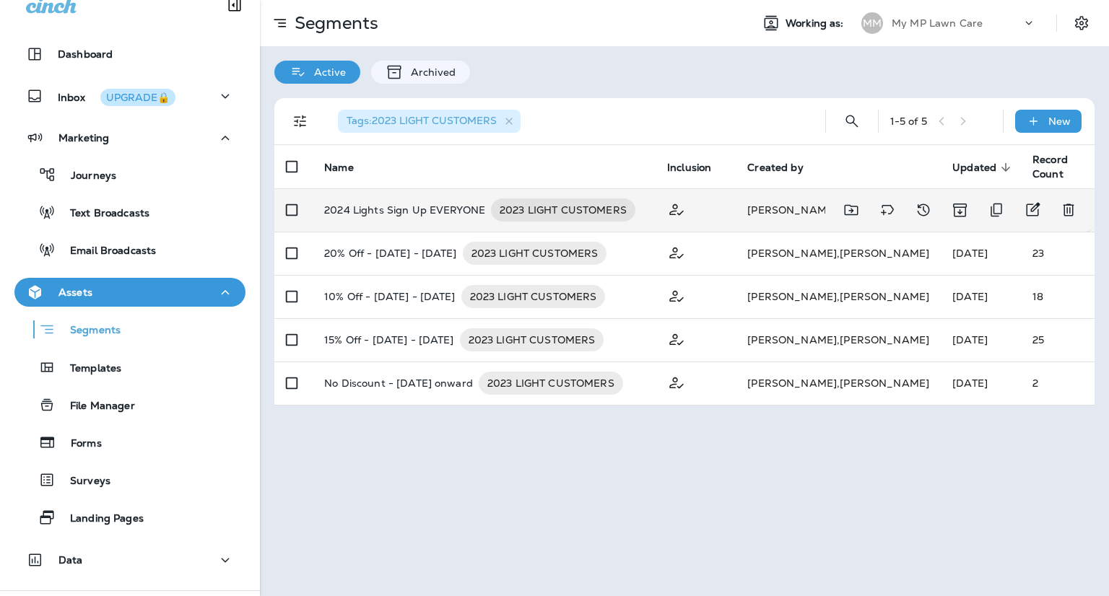
click at [644, 206] on div "2024 Lights Sign Up EVERYONE 2023 LIGHT CUSTOMERS" at bounding box center [484, 209] width 320 height 23
